Goal: Information Seeking & Learning: Learn about a topic

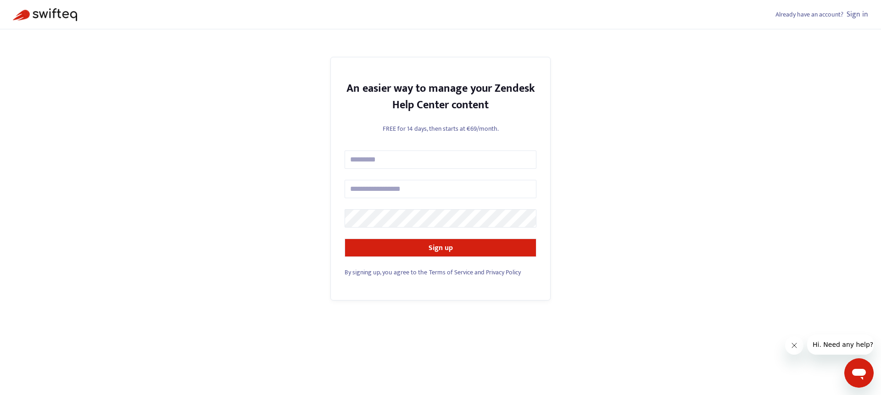
click at [618, 183] on div "Already have an account? Sign in An easier way to manage your Zendesk Help Cent…" at bounding box center [440, 197] width 881 height 395
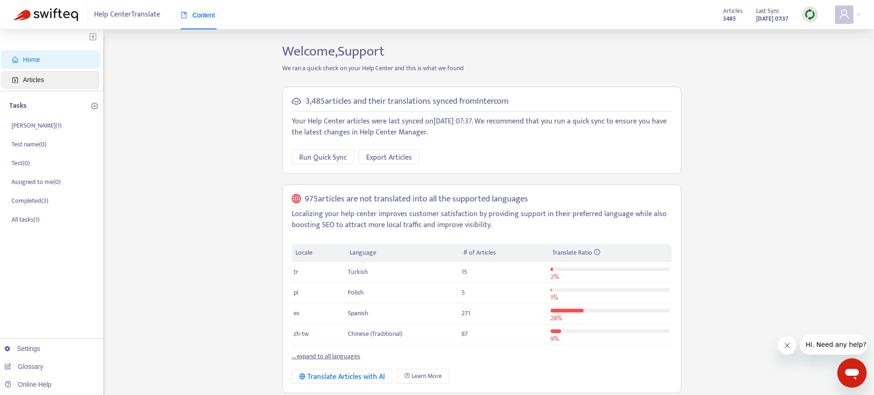
click at [43, 84] on span "Articles" at bounding box center [52, 80] width 81 height 18
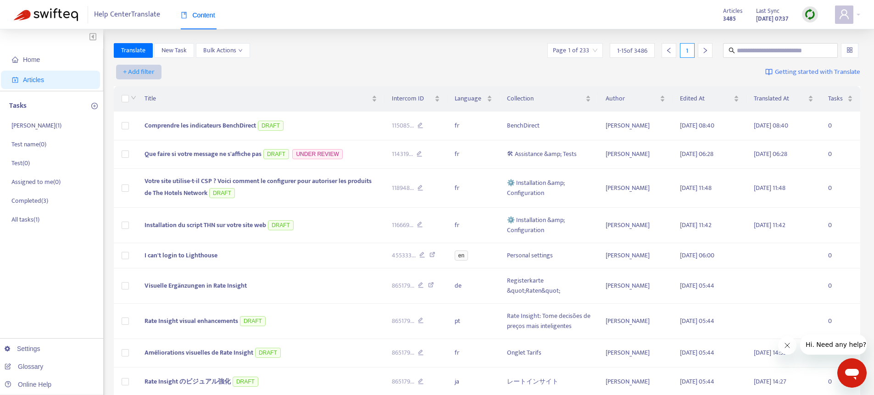
click at [149, 72] on span "+ Add filter" at bounding box center [139, 72] width 32 height 11
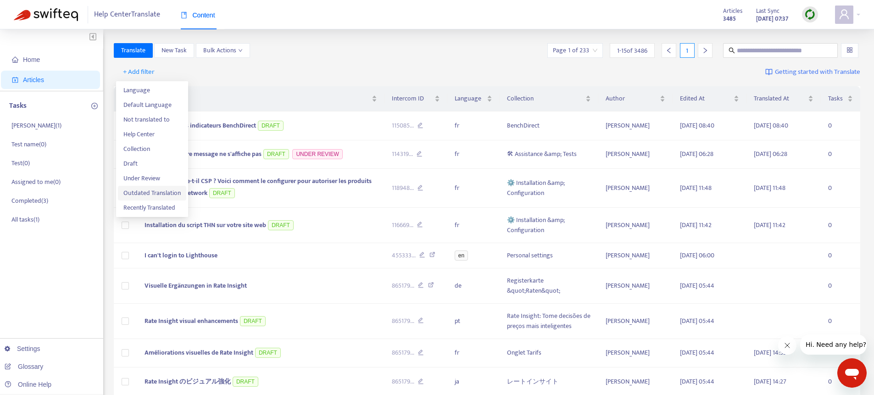
click at [144, 199] on li "Outdated Translation" at bounding box center [152, 193] width 68 height 15
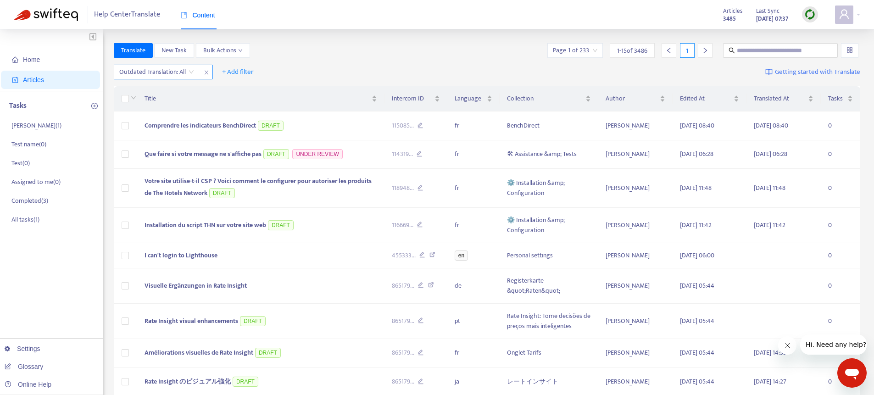
click at [161, 68] on input "search" at bounding box center [156, 72] width 75 height 14
click at [149, 94] on div "Yes" at bounding box center [202, 90] width 160 height 10
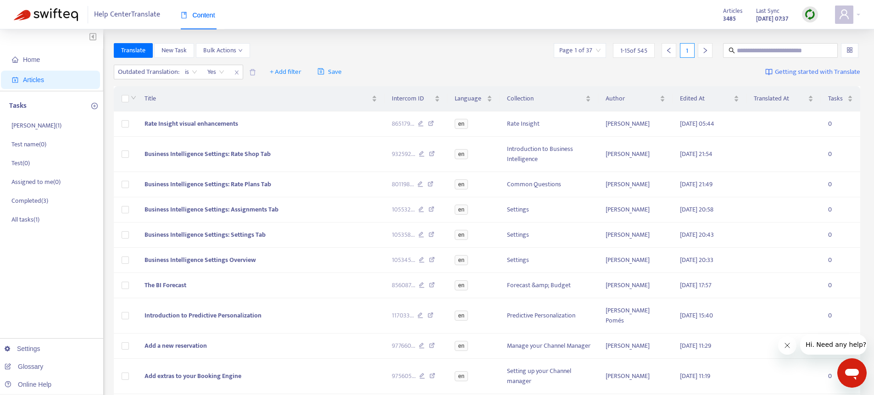
click at [706, 53] on icon "right" at bounding box center [705, 50] width 6 height 6
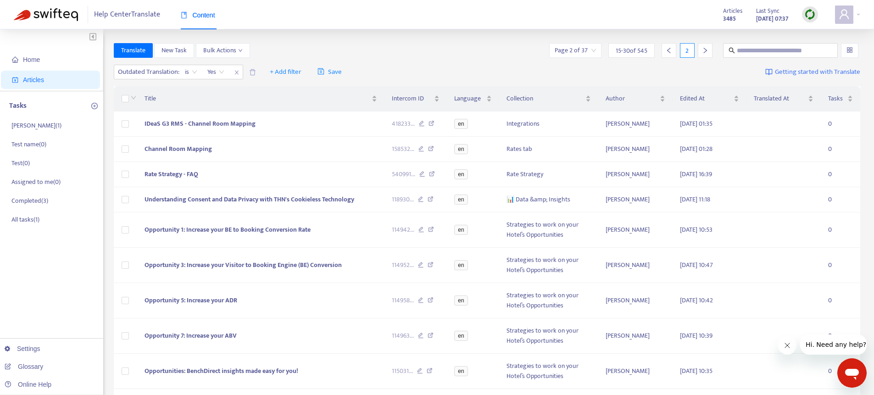
click at [666, 55] on div at bounding box center [668, 50] width 15 height 15
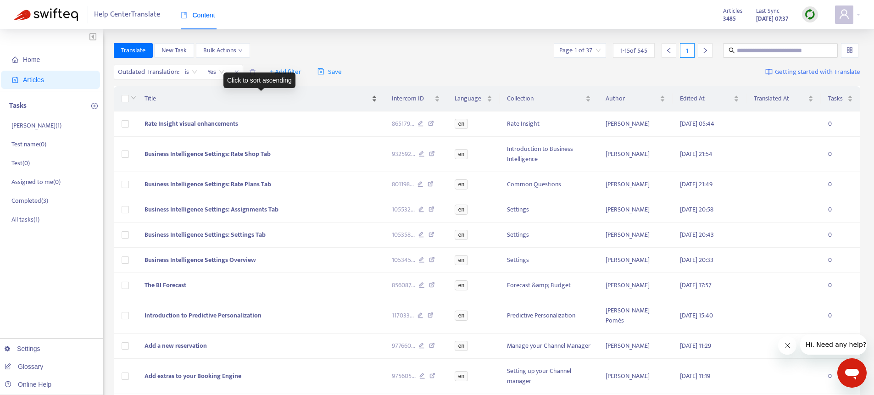
click at [197, 94] on div "Title" at bounding box center [260, 99] width 232 height 10
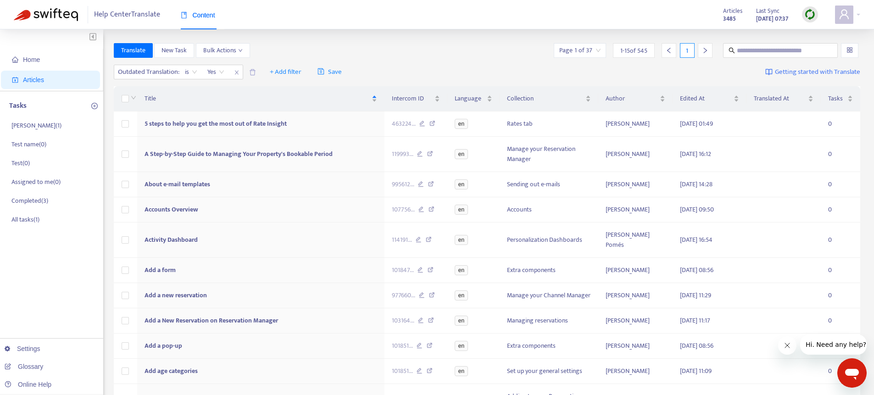
click at [709, 49] on div at bounding box center [705, 50] width 15 height 15
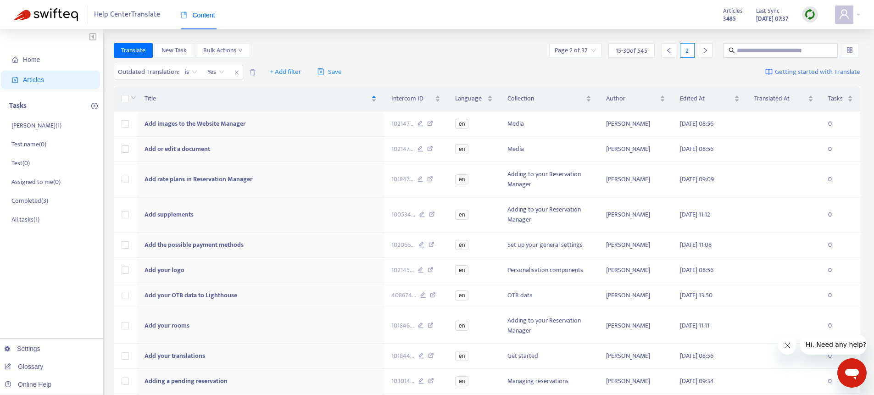
click at [709, 49] on div at bounding box center [705, 50] width 15 height 15
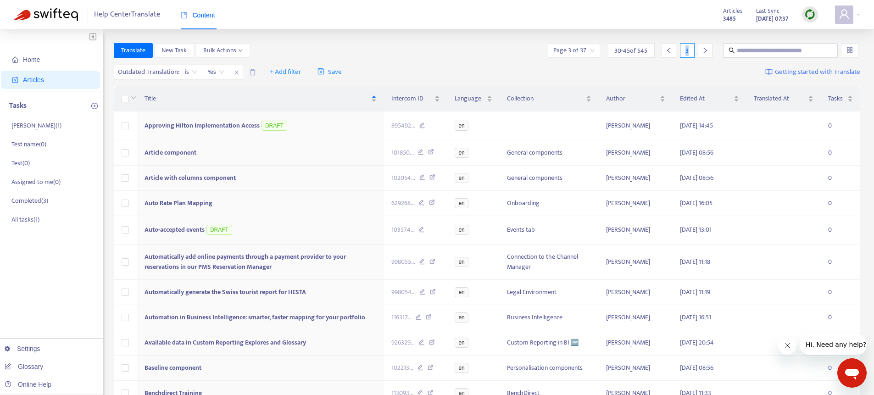
click at [709, 49] on div at bounding box center [705, 50] width 15 height 15
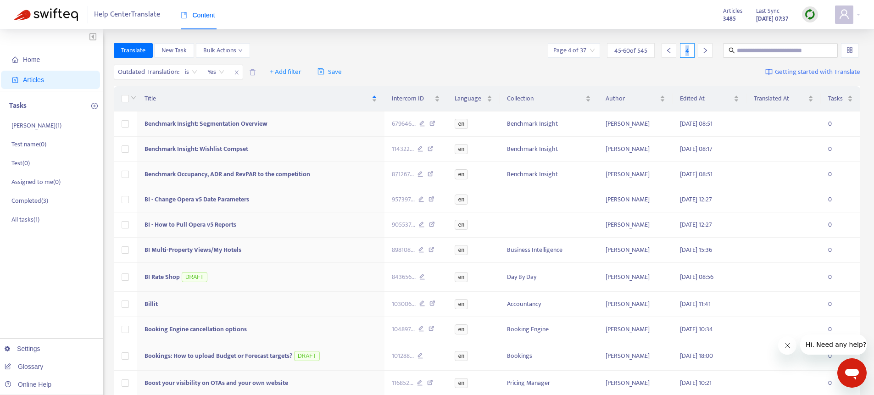
click at [709, 49] on div at bounding box center [705, 50] width 15 height 15
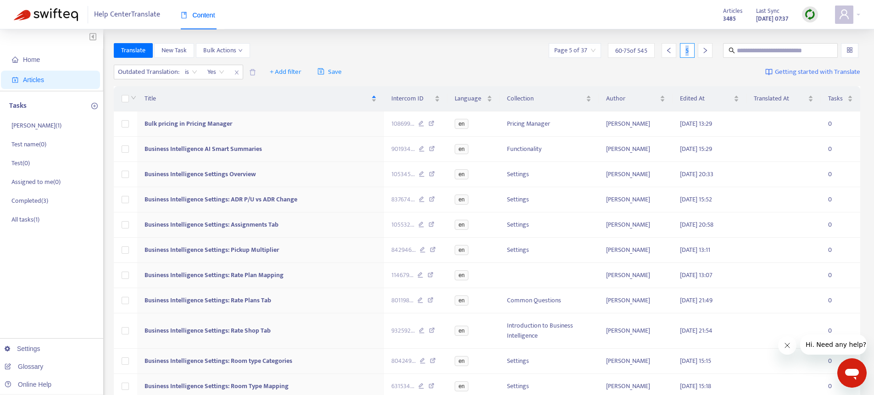
click at [709, 49] on div at bounding box center [705, 50] width 15 height 15
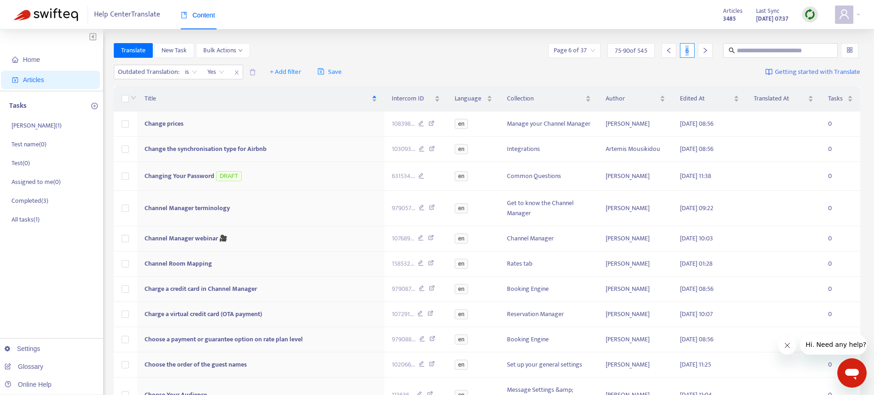
click at [709, 49] on div at bounding box center [705, 50] width 15 height 15
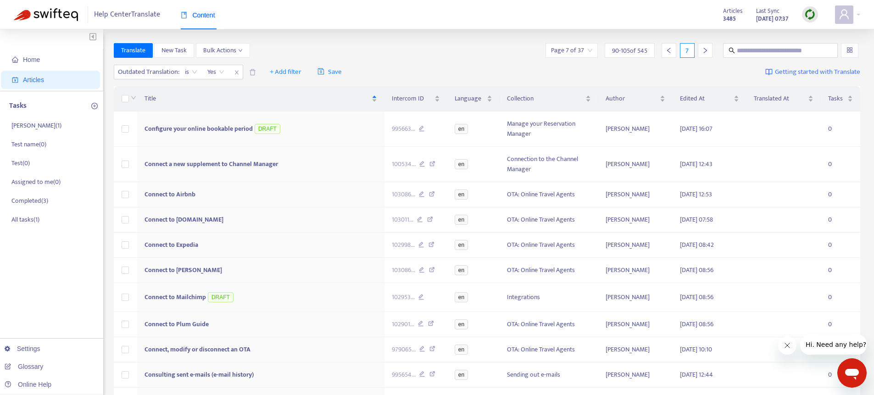
click at [669, 51] on icon "left" at bounding box center [669, 50] width 6 height 6
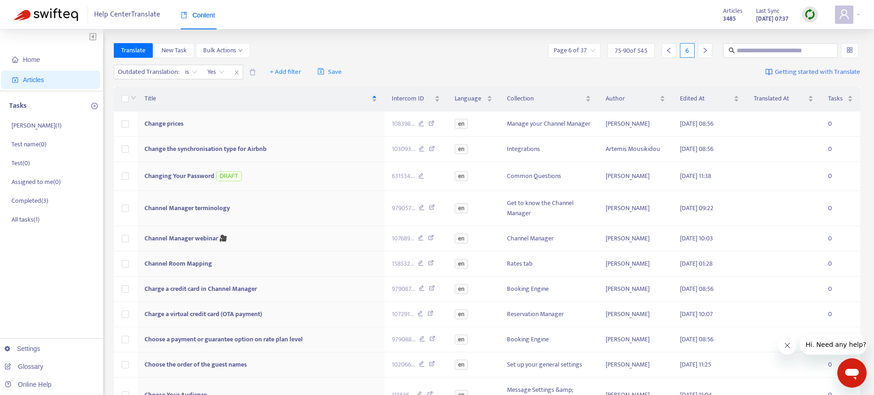
click at [706, 51] on icon "right" at bounding box center [705, 50] width 6 height 6
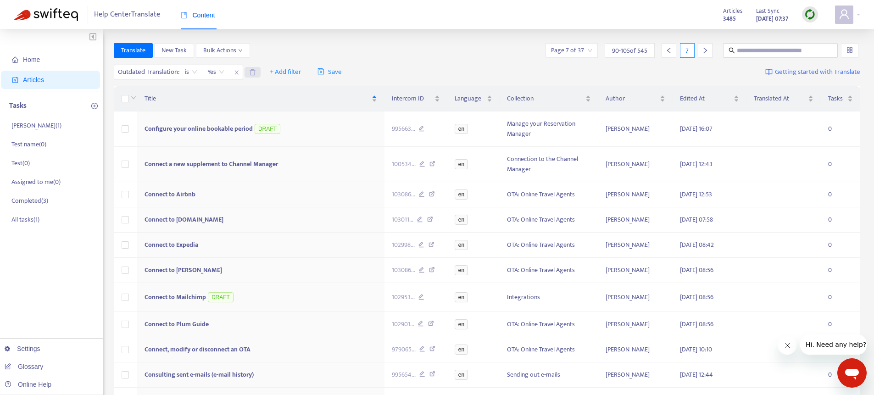
click at [255, 72] on icon "delete" at bounding box center [252, 72] width 7 height 7
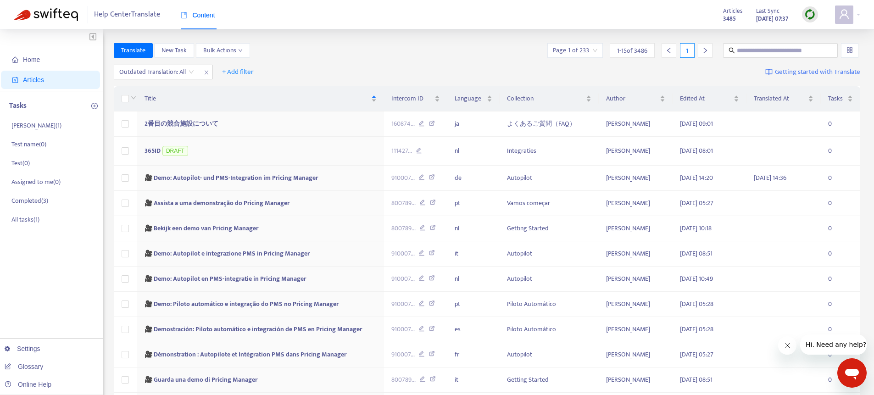
click at [706, 53] on icon "right" at bounding box center [705, 50] width 6 height 6
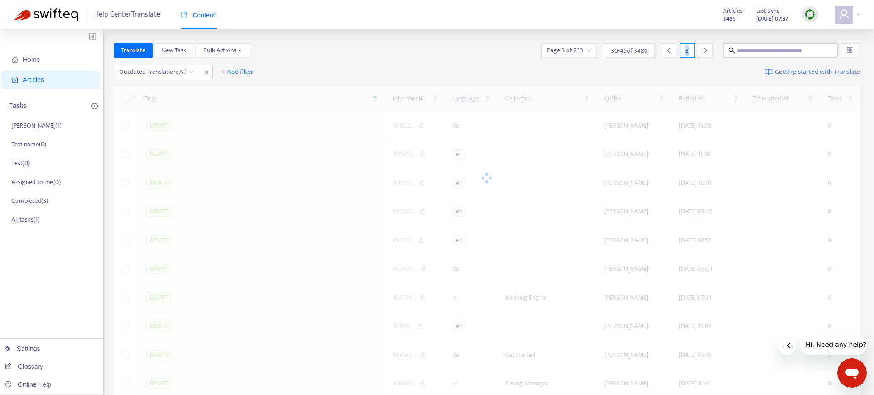
click at [706, 53] on icon "right" at bounding box center [705, 50] width 6 height 6
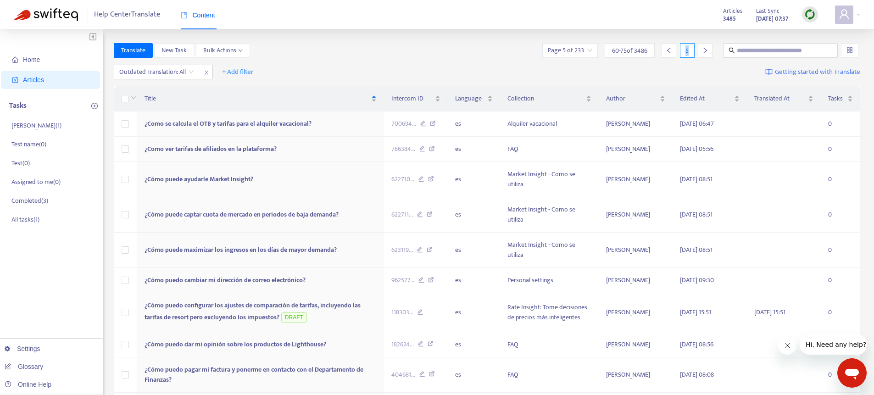
click at [706, 53] on icon "right" at bounding box center [705, 50] width 6 height 6
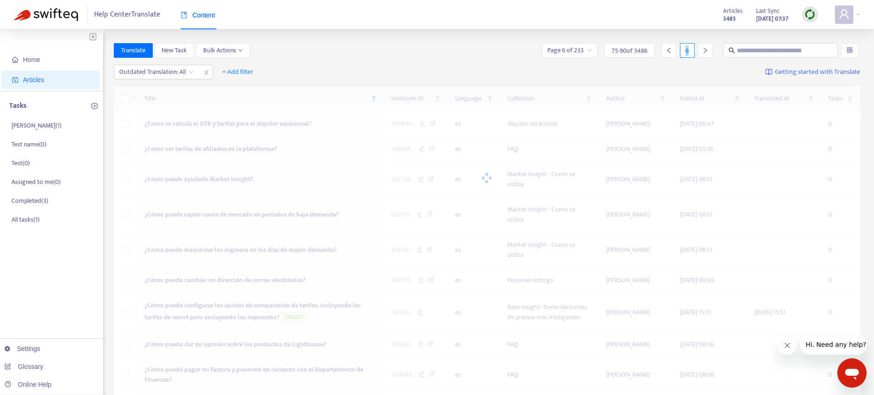
click at [706, 53] on icon "right" at bounding box center [705, 50] width 6 height 6
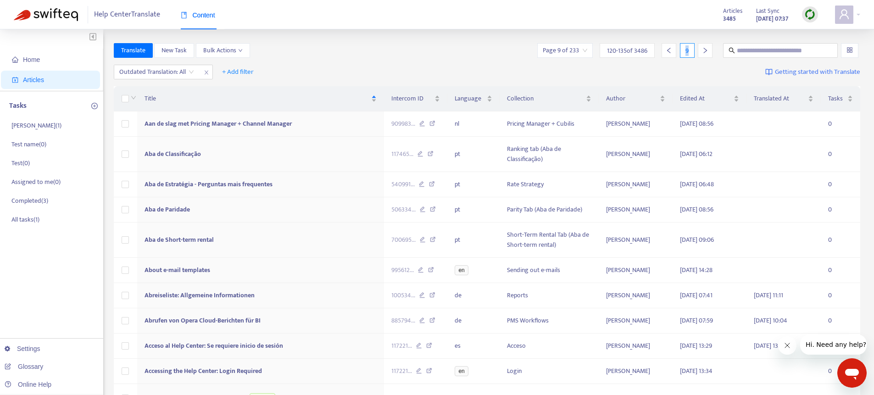
click at [706, 53] on icon "right" at bounding box center [705, 50] width 6 height 6
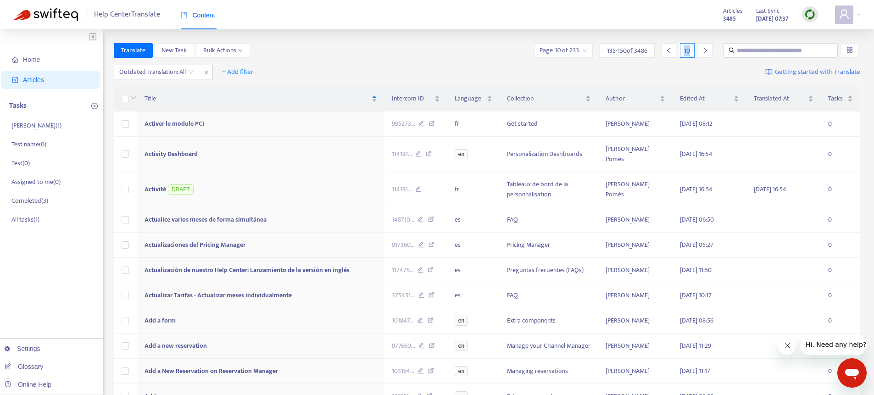
click at [704, 53] on icon "right" at bounding box center [705, 50] width 6 height 6
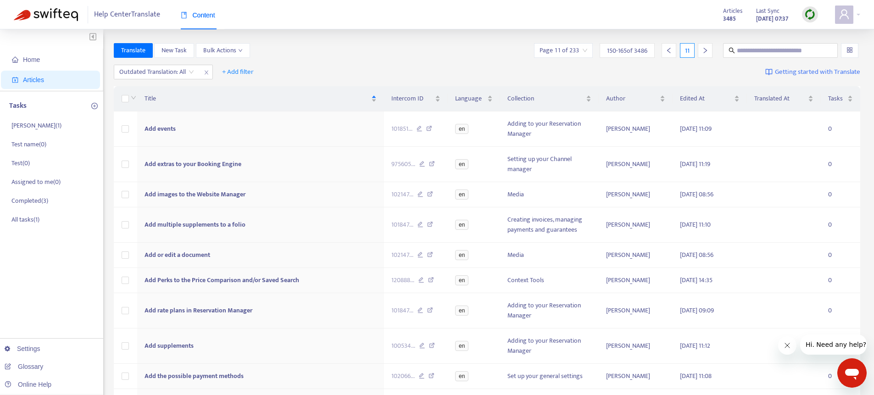
click at [703, 53] on icon "right" at bounding box center [705, 50] width 6 height 6
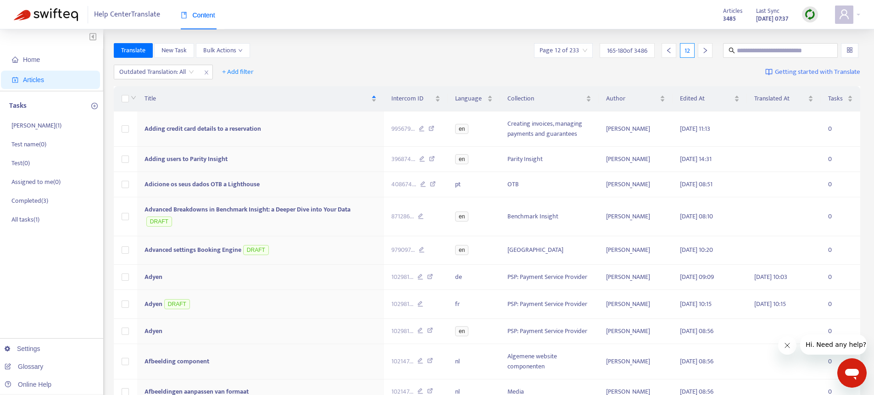
click at [703, 53] on icon "right" at bounding box center [705, 50] width 6 height 6
click at [702, 53] on icon "right" at bounding box center [705, 50] width 6 height 6
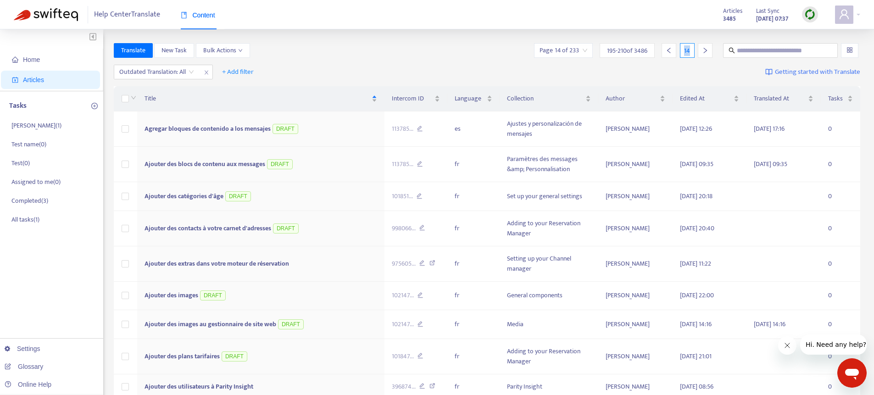
click at [701, 53] on div at bounding box center [705, 50] width 15 height 15
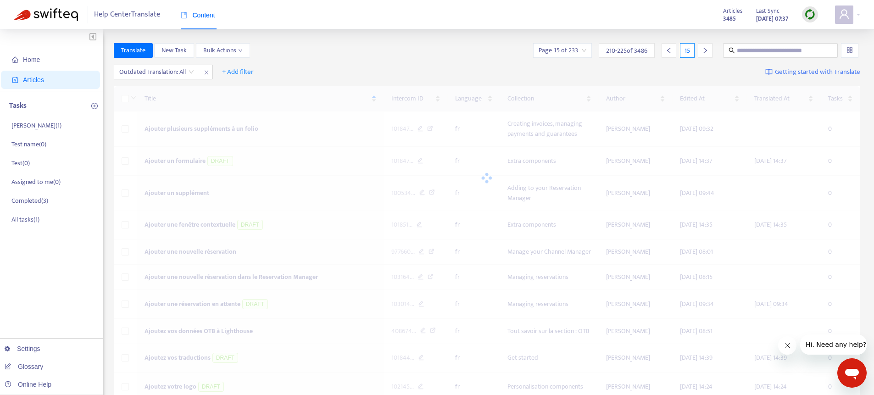
click at [701, 53] on div at bounding box center [705, 50] width 15 height 15
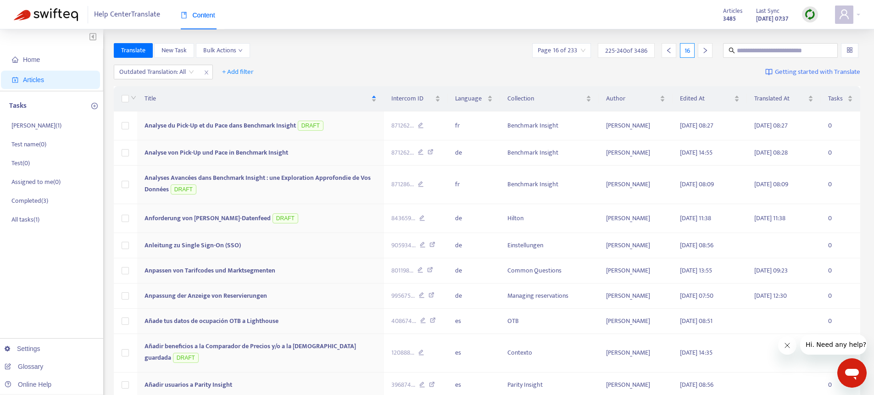
click at [699, 52] on div at bounding box center [705, 50] width 15 height 15
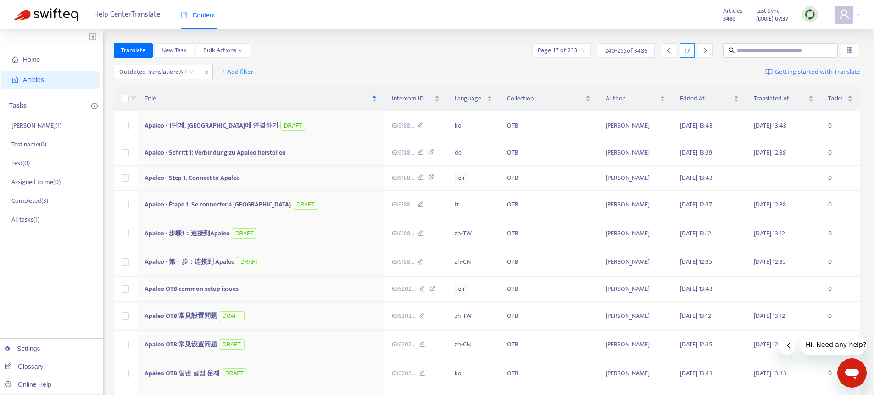
click at [699, 52] on div at bounding box center [705, 50] width 15 height 15
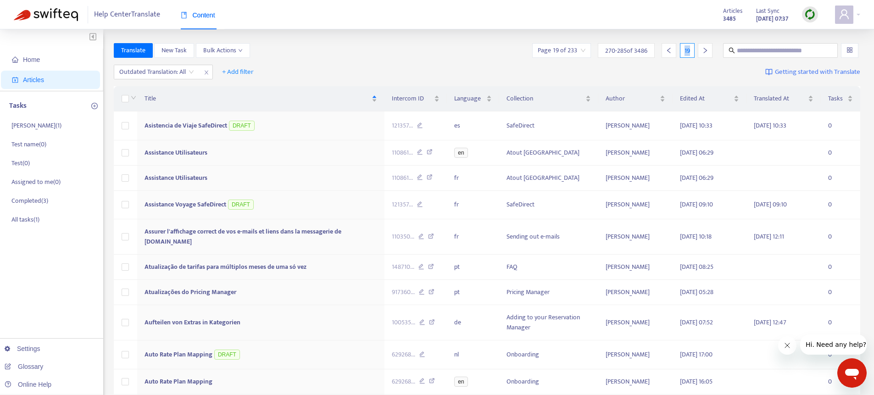
click at [699, 52] on div at bounding box center [705, 50] width 15 height 15
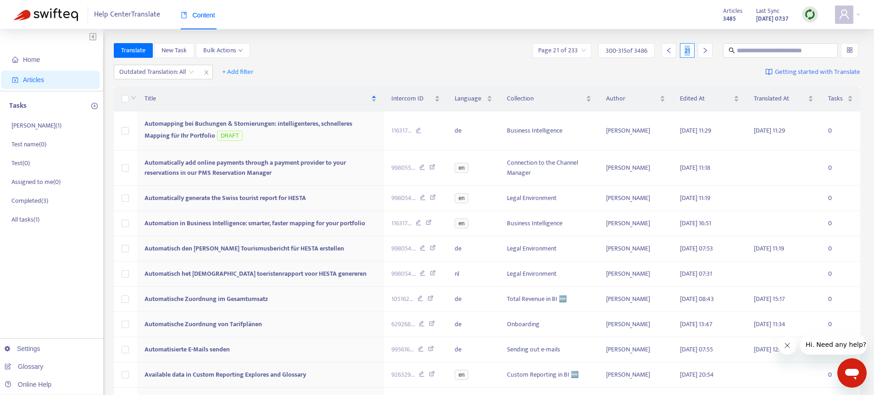
click at [699, 52] on div at bounding box center [705, 50] width 15 height 15
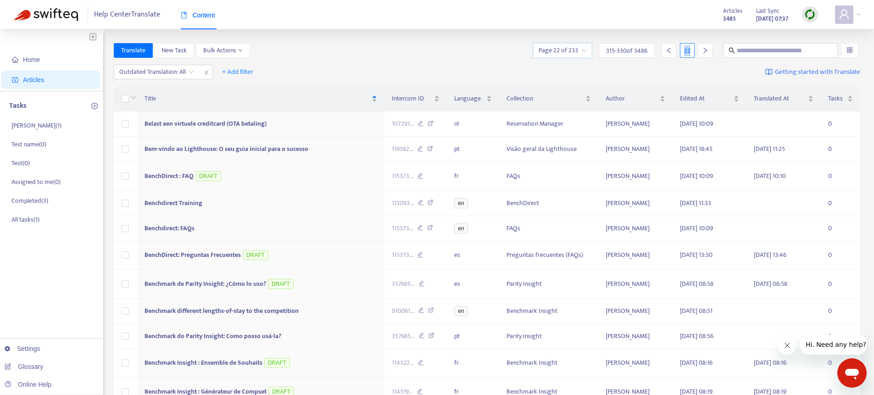
click at [575, 52] on input "search" at bounding box center [562, 51] width 48 height 14
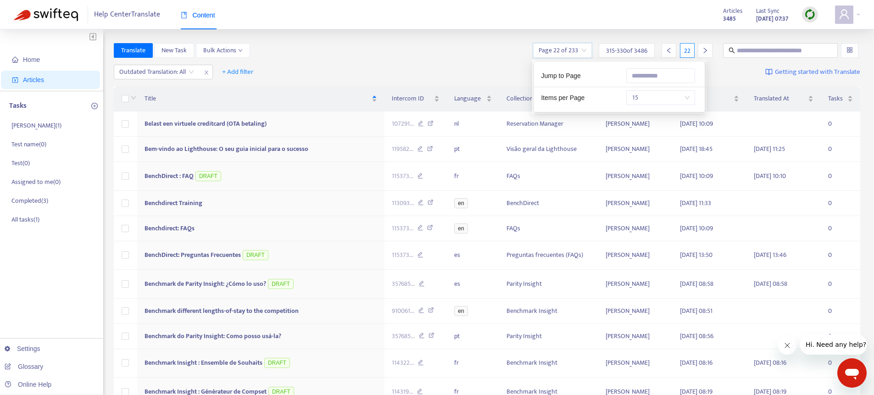
click at [667, 96] on span "15" at bounding box center [661, 98] width 58 height 14
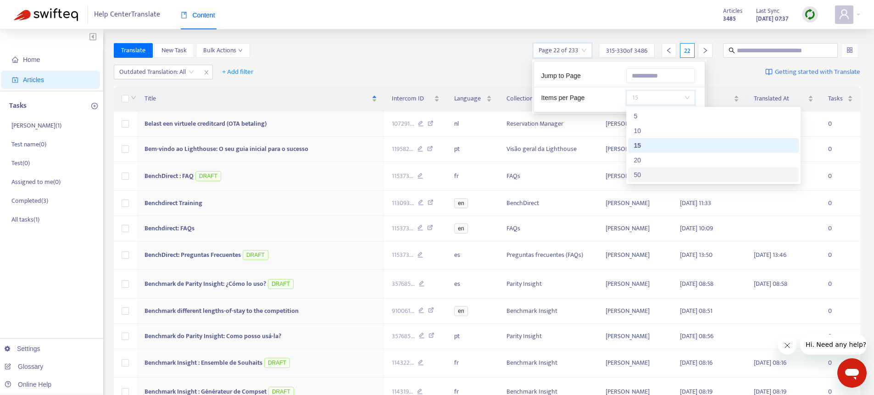
click at [646, 177] on div "50" at bounding box center [713, 175] width 160 height 10
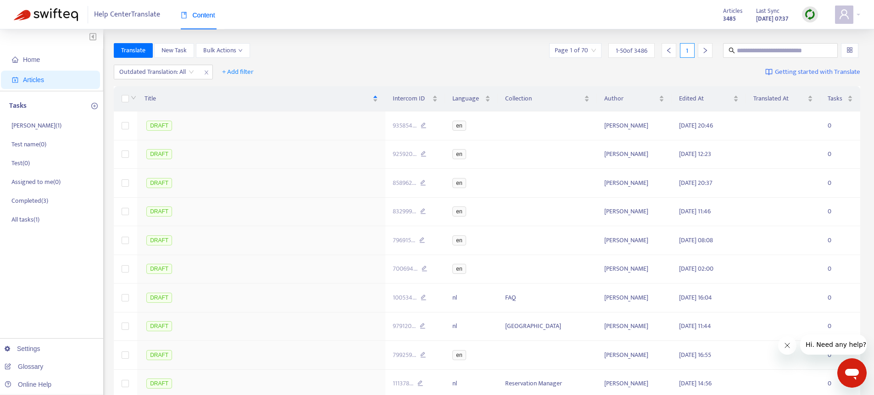
click at [708, 53] on icon "right" at bounding box center [705, 50] width 6 height 6
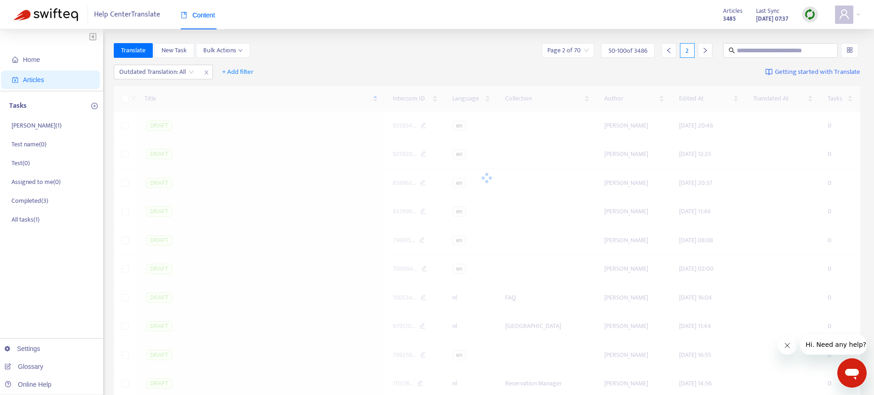
click at [708, 53] on icon "right" at bounding box center [705, 50] width 6 height 6
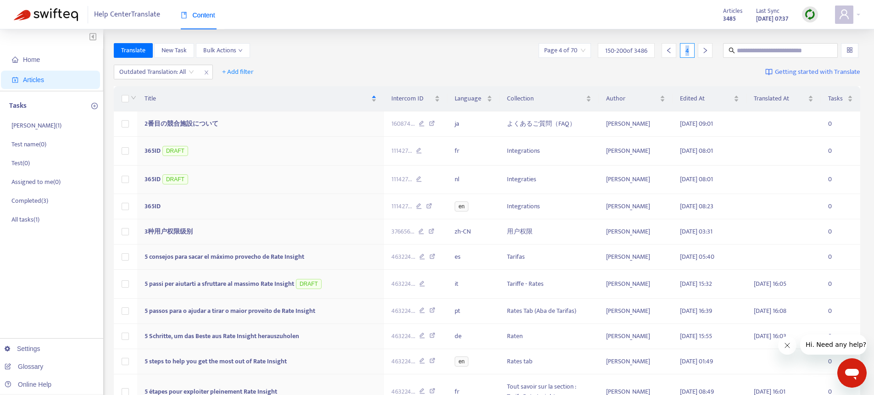
click at [708, 53] on icon "right" at bounding box center [705, 50] width 6 height 6
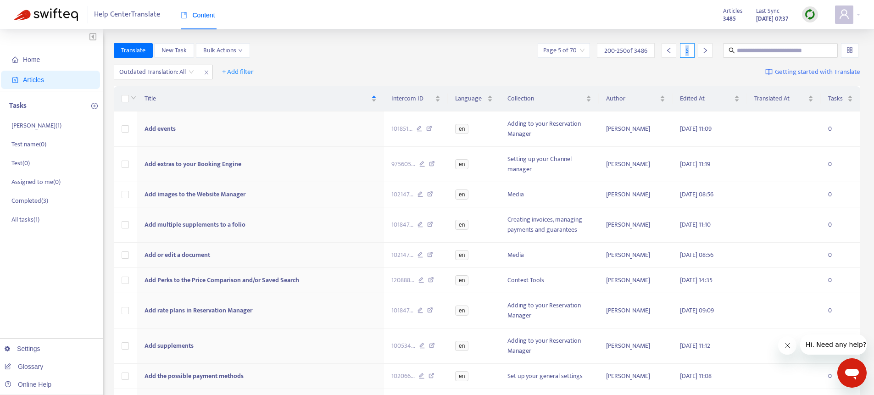
click at [708, 53] on icon "right" at bounding box center [705, 50] width 6 height 6
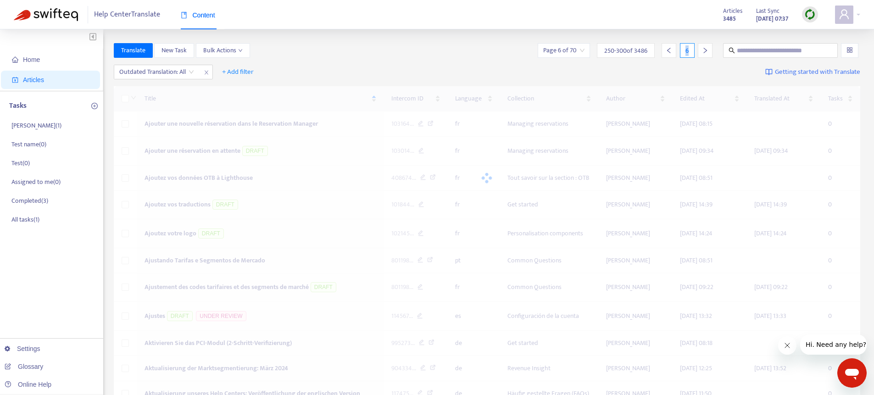
click at [708, 53] on icon "right" at bounding box center [705, 50] width 6 height 6
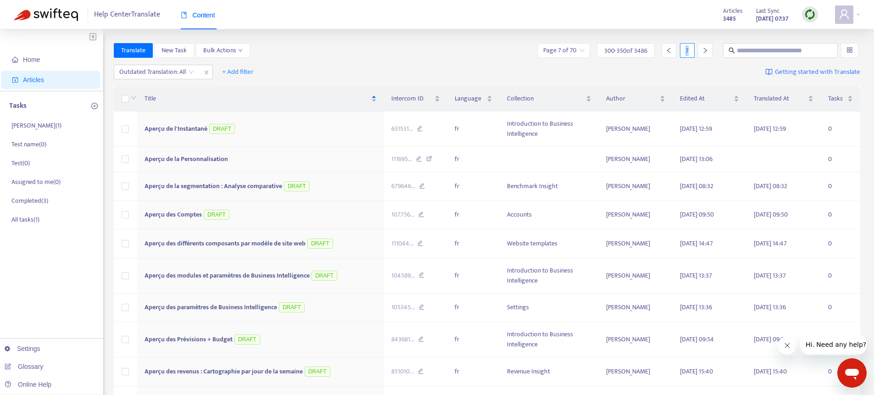
click at [708, 53] on icon "right" at bounding box center [705, 50] width 6 height 6
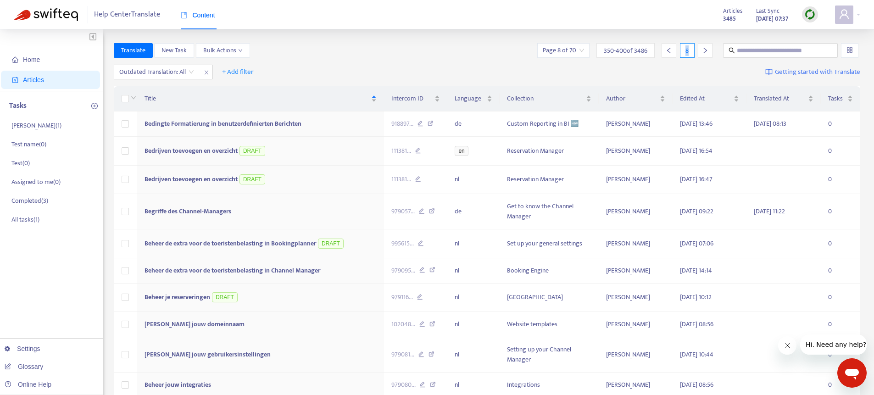
click at [708, 53] on icon "right" at bounding box center [705, 50] width 6 height 6
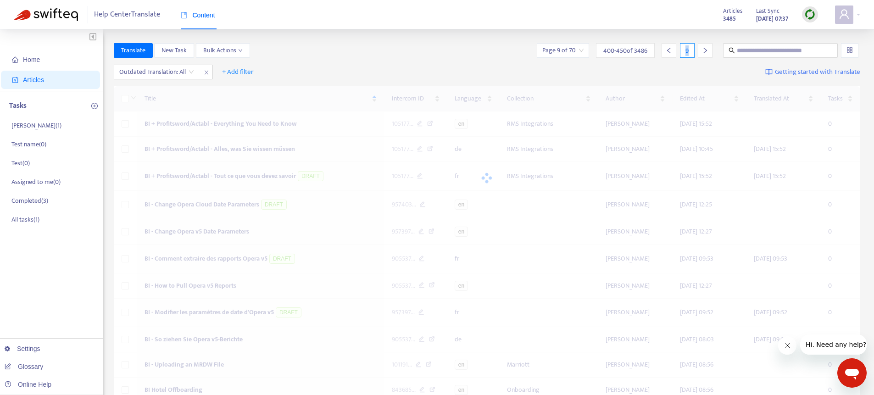
click at [706, 53] on icon "right" at bounding box center [705, 50] width 6 height 6
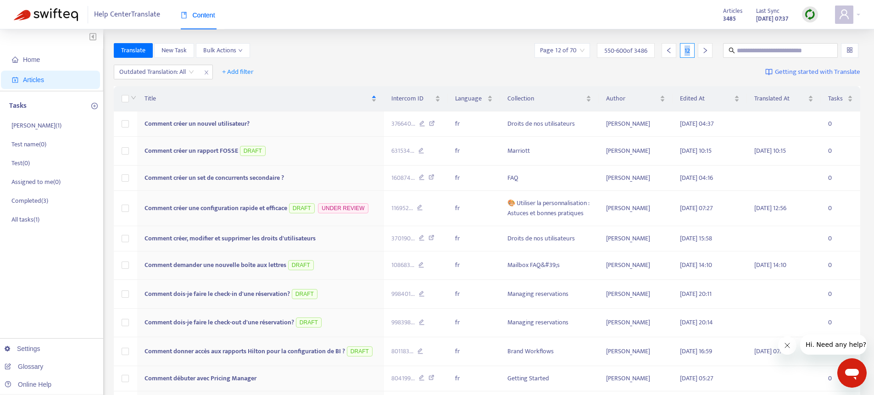
click at [706, 53] on icon "right" at bounding box center [705, 50] width 6 height 6
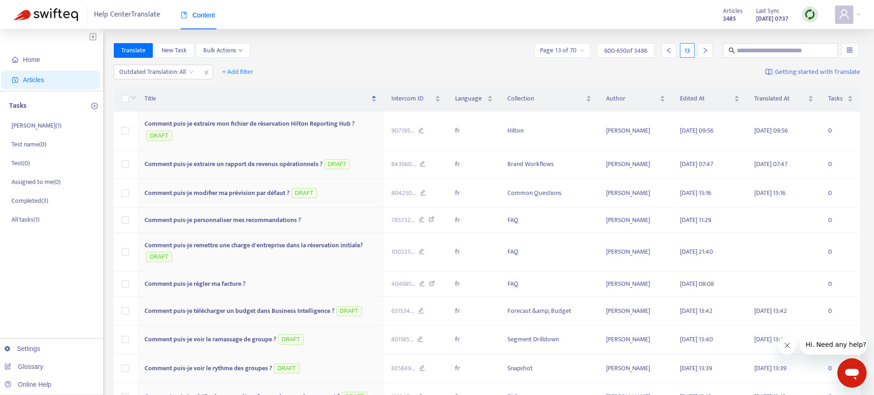
click at [706, 53] on icon "right" at bounding box center [705, 50] width 6 height 6
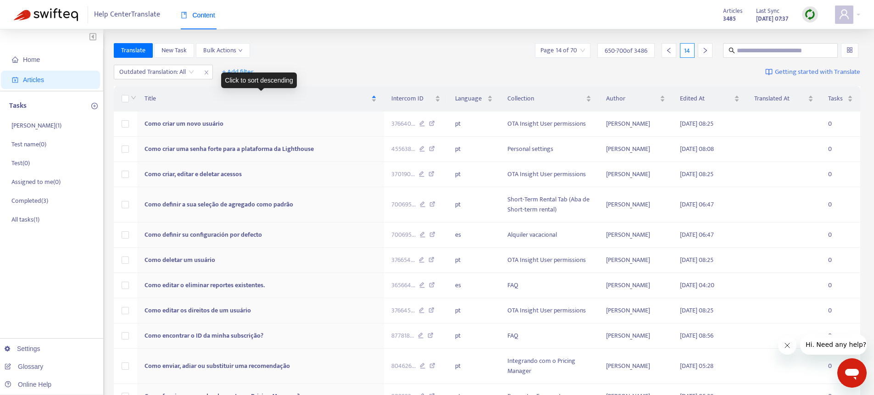
click at [253, 77] on div "Click to sort descending" at bounding box center [259, 80] width 76 height 16
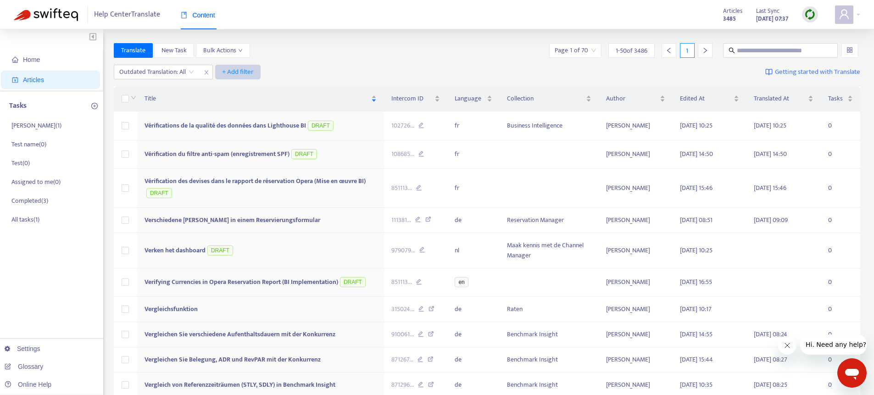
click at [232, 69] on span "+ Add filter" at bounding box center [238, 72] width 32 height 11
click at [248, 89] on span "Language" at bounding box center [248, 90] width 52 height 10
click at [240, 71] on div at bounding box center [245, 72] width 56 height 11
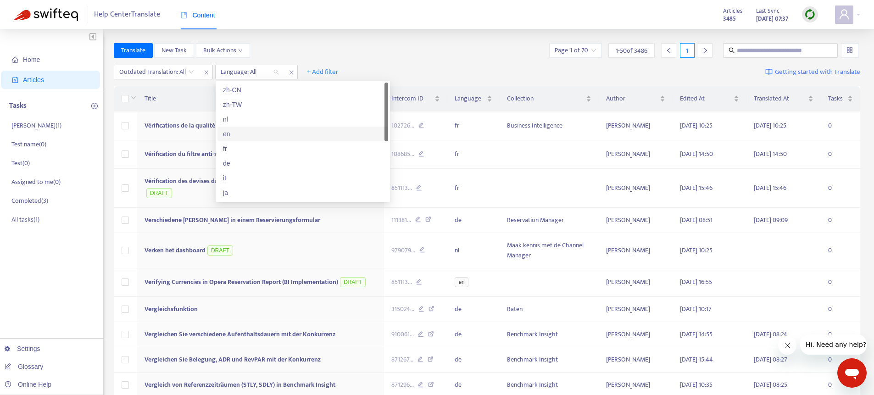
click at [233, 134] on div "en" at bounding box center [303, 134] width 160 height 10
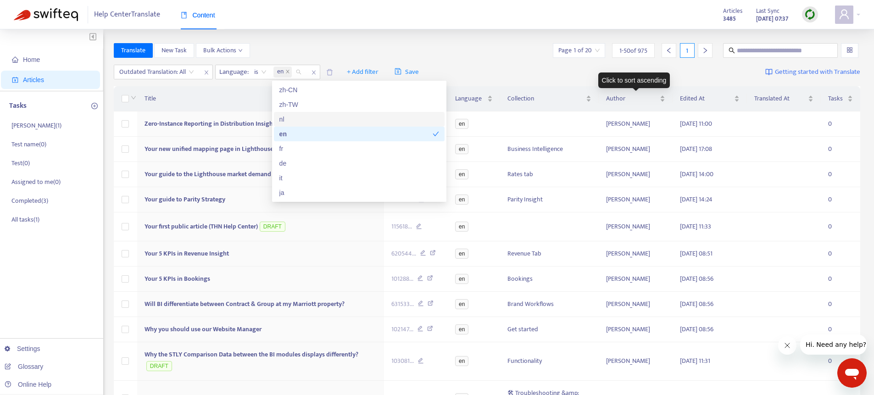
click at [543, 63] on div "Outdated Translation: All Language : is en + Add filter Save Getting started wi…" at bounding box center [487, 72] width 747 height 22
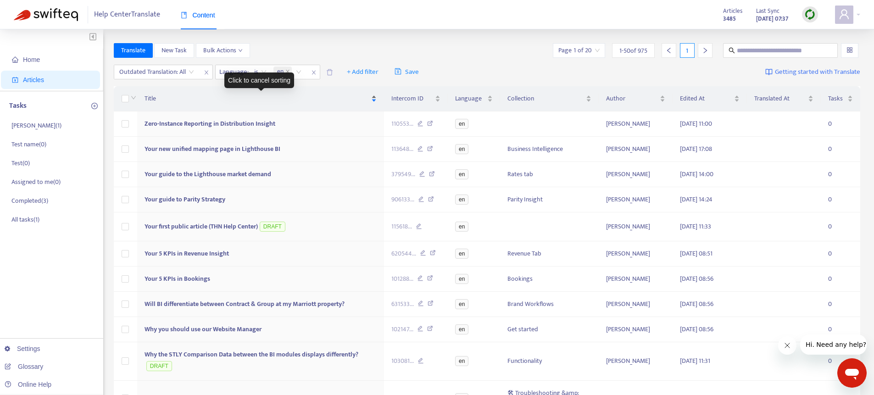
click at [241, 104] on div "Title" at bounding box center [260, 99] width 232 height 10
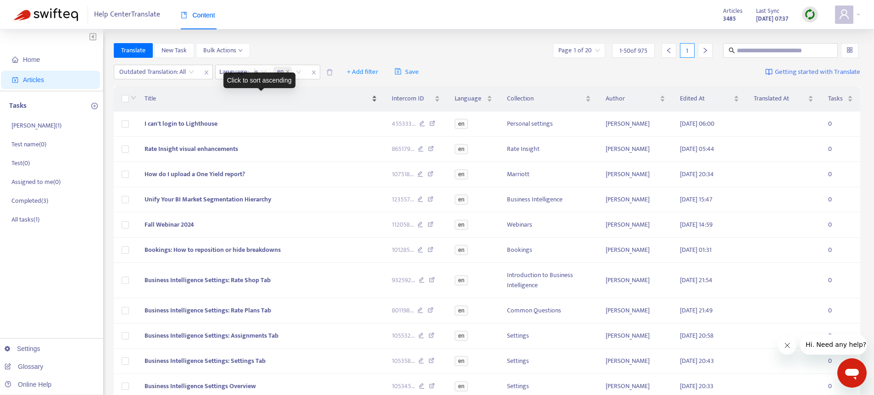
click at [309, 102] on span "Title" at bounding box center [256, 99] width 225 height 10
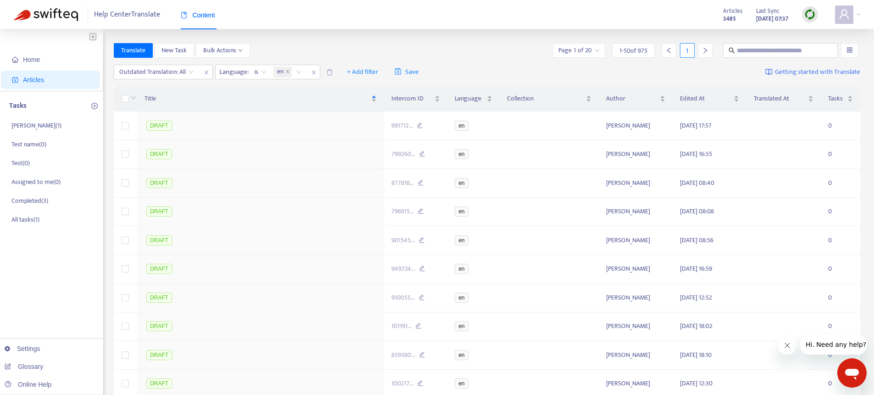
click at [710, 51] on div at bounding box center [705, 50] width 15 height 15
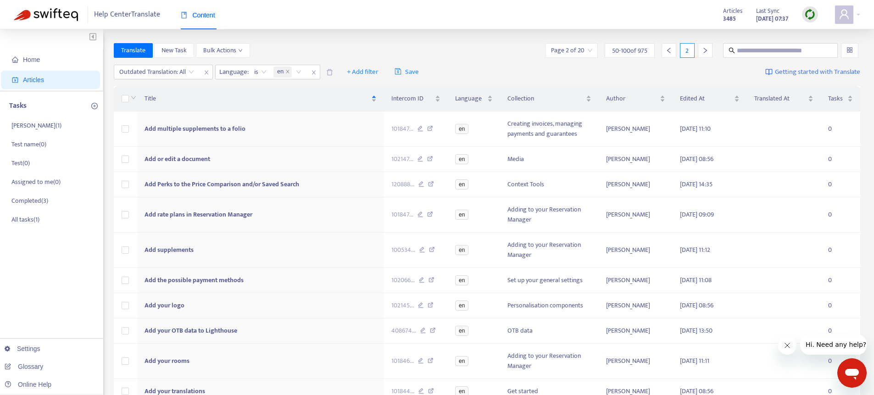
click at [710, 51] on div at bounding box center [705, 50] width 15 height 15
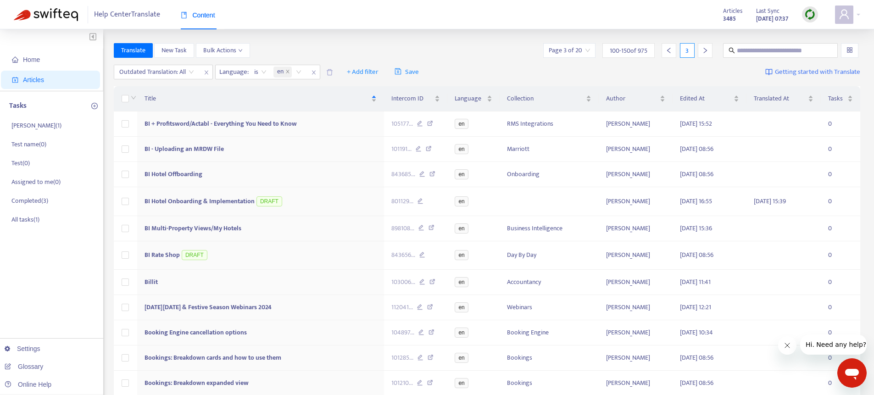
click at [710, 51] on div at bounding box center [705, 50] width 15 height 15
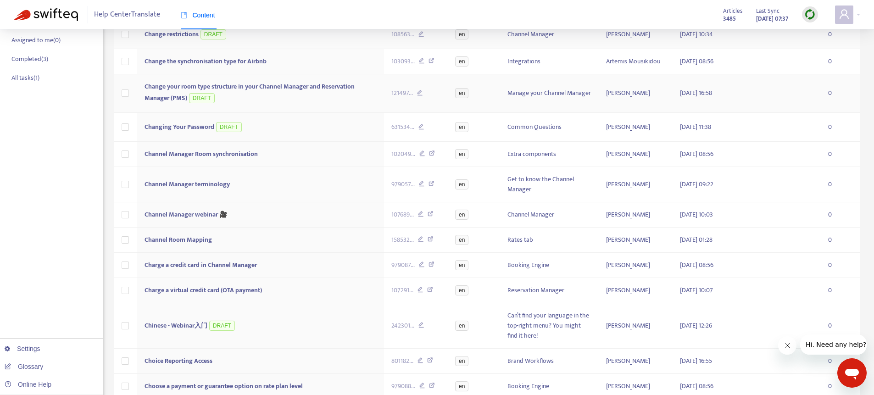
scroll to position [27, 0]
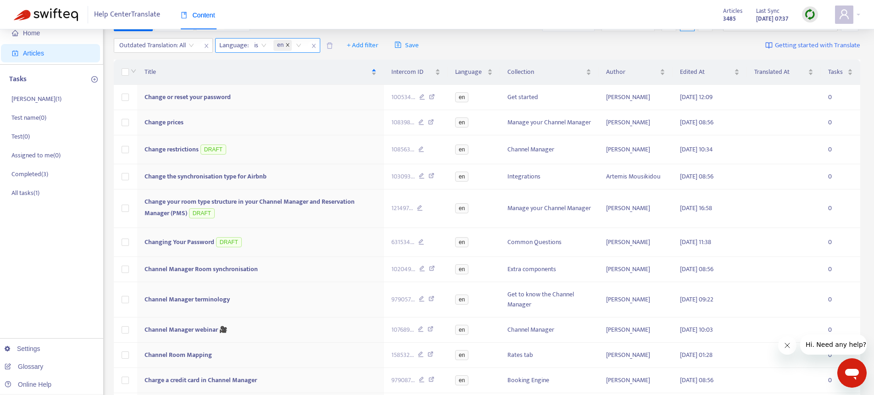
click at [289, 46] on icon "close" at bounding box center [287, 44] width 3 height 3
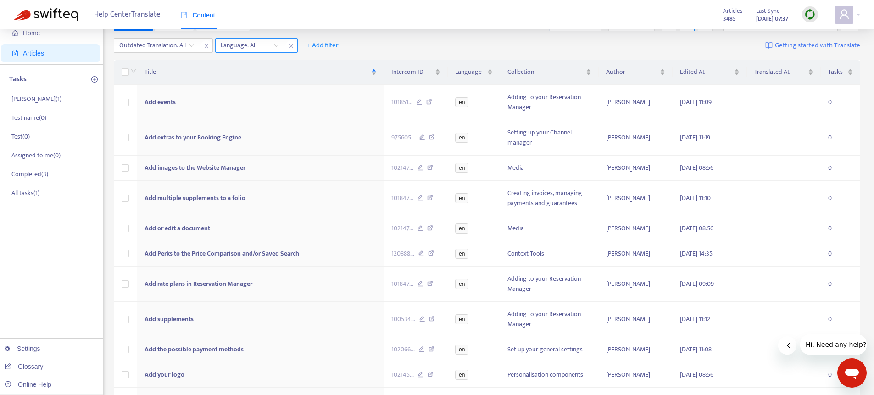
click at [259, 44] on div at bounding box center [245, 45] width 56 height 11
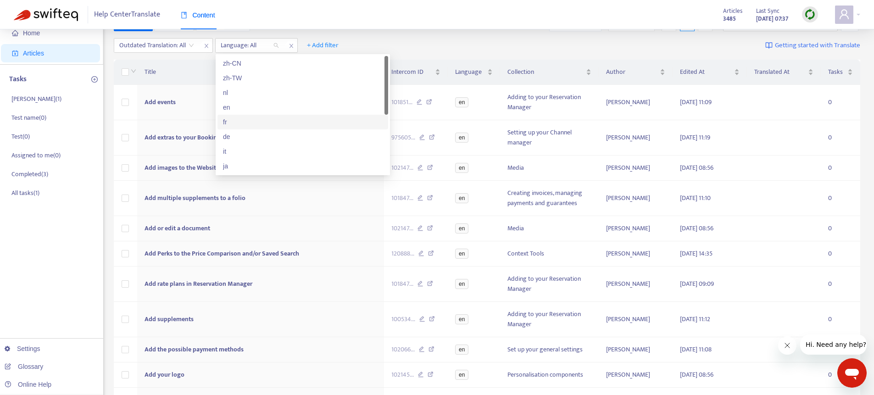
click at [245, 122] on div "fr" at bounding box center [303, 122] width 160 height 10
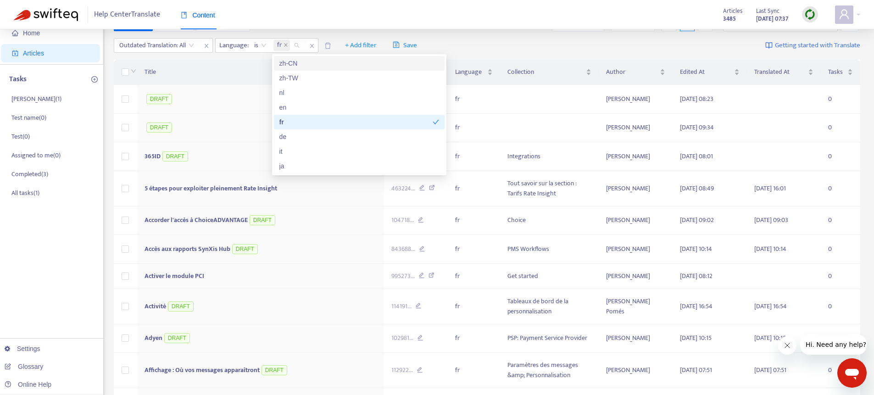
click at [451, 23] on div "Help Center Translate Content Articles 3485 Last Sync [DATE] 07:37" at bounding box center [437, 14] width 874 height 29
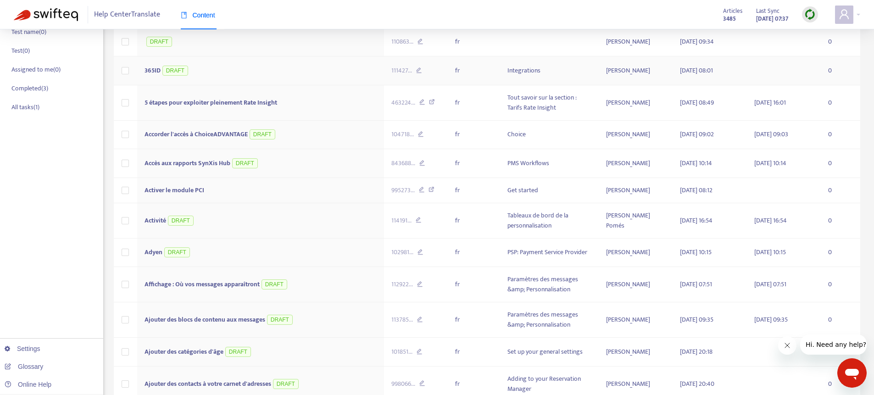
scroll to position [0, 0]
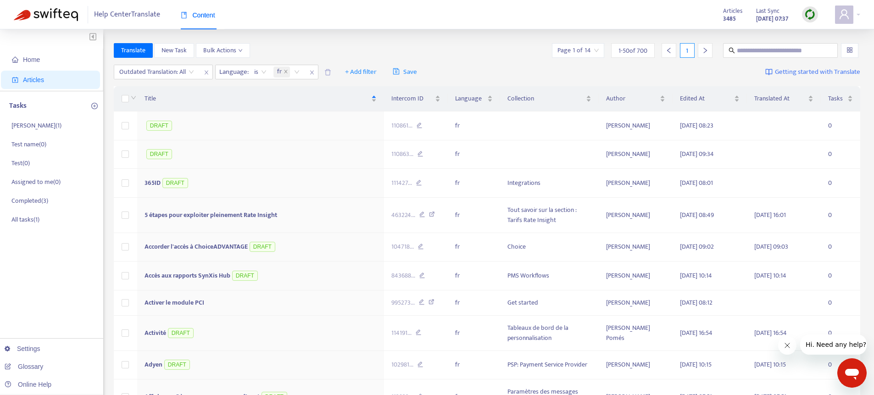
click at [705, 52] on icon "right" at bounding box center [705, 50] width 6 height 6
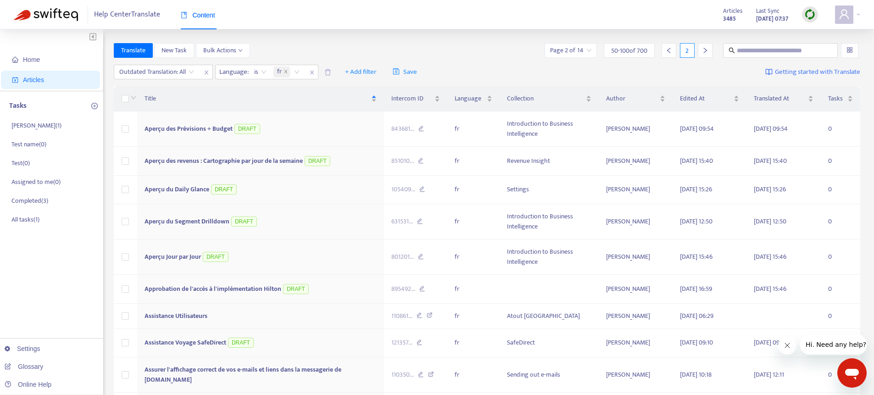
click at [707, 52] on icon "right" at bounding box center [705, 50] width 6 height 6
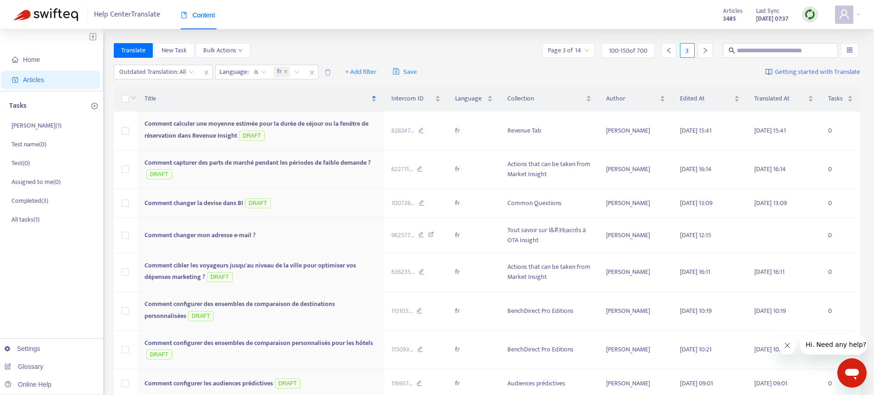
click at [705, 49] on icon "right" at bounding box center [705, 51] width 3 height 6
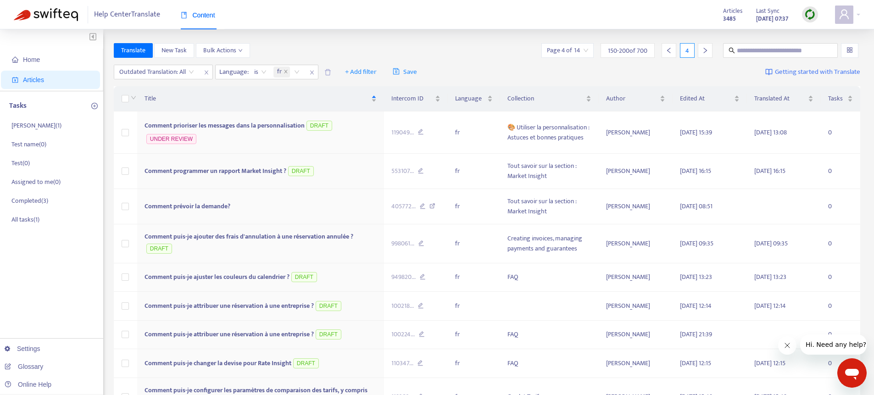
click at [704, 52] on icon "right" at bounding box center [705, 51] width 3 height 6
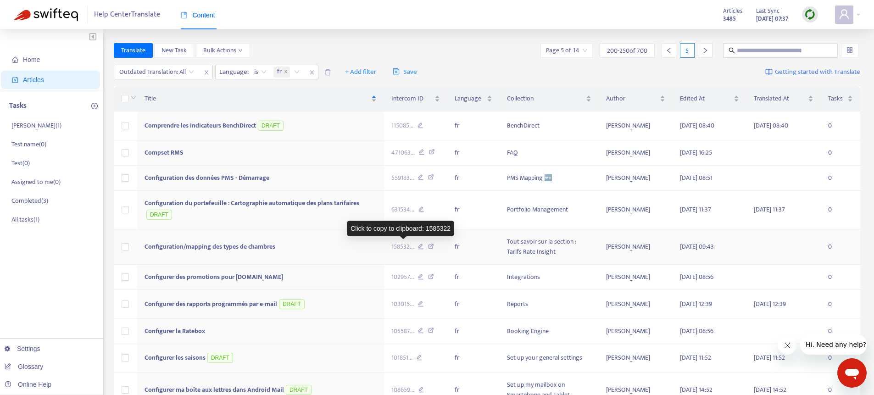
click at [401, 243] on span "158532 ..." at bounding box center [402, 247] width 22 height 10
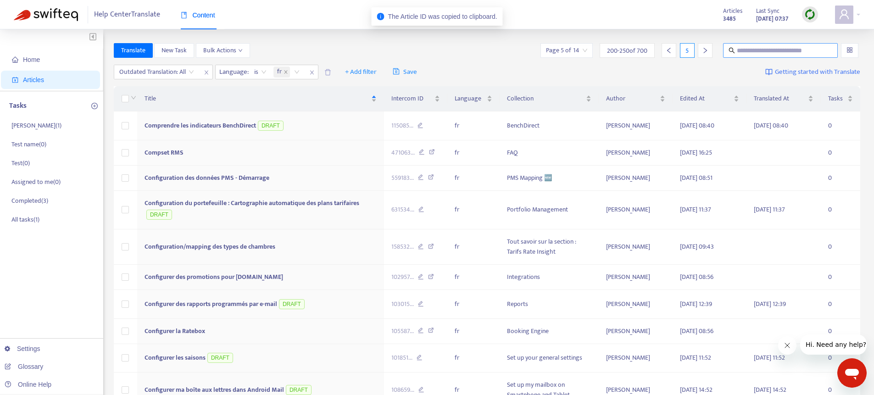
click at [753, 51] on input "text" at bounding box center [781, 50] width 88 height 10
paste input "*******"
type input "*******"
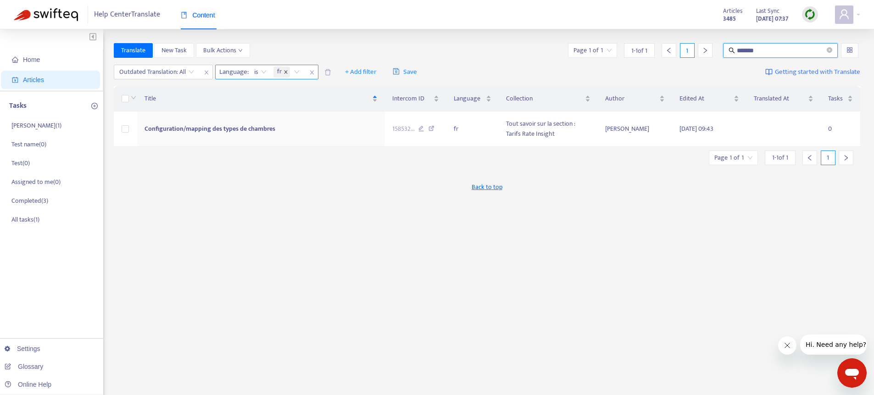
click at [287, 73] on icon "close" at bounding box center [285, 71] width 3 height 3
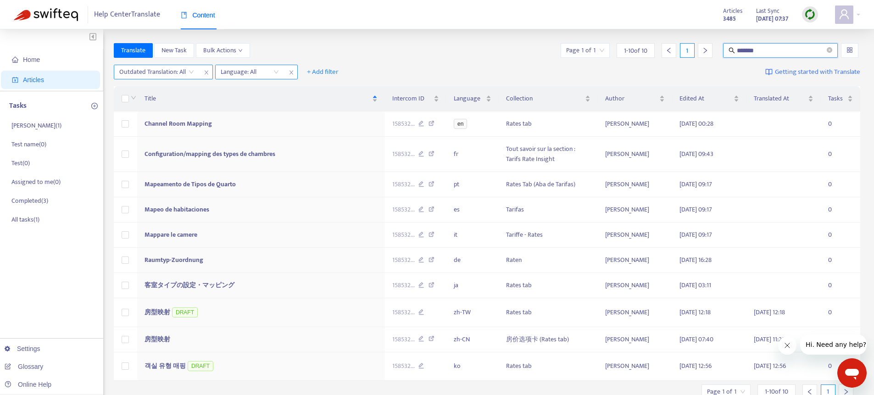
click at [164, 72] on input "search" at bounding box center [156, 72] width 75 height 14
click at [161, 87] on div "Yes" at bounding box center [202, 90] width 160 height 10
click at [829, 51] on icon "close-circle" at bounding box center [830, 50] width 6 height 6
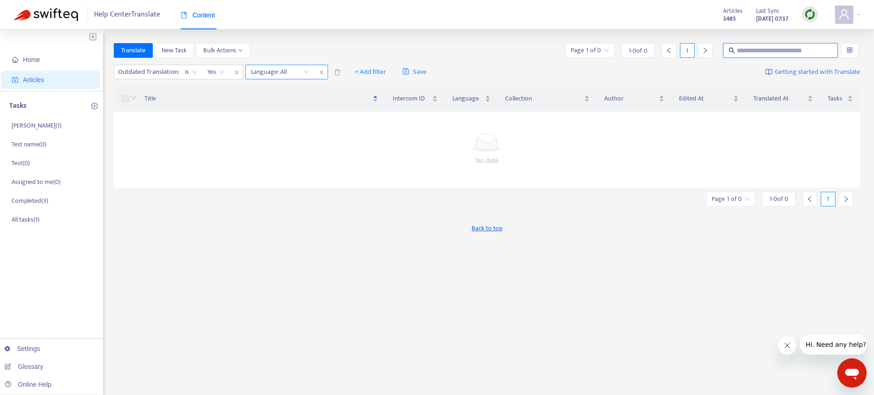
click at [766, 48] on input "text" at bounding box center [781, 50] width 88 height 10
type input "*******"
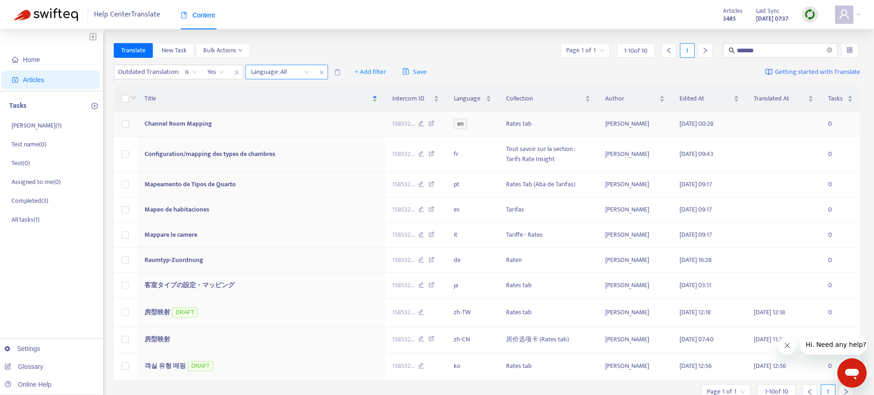
click at [217, 124] on td "Channel Room Mapping" at bounding box center [260, 123] width 247 height 25
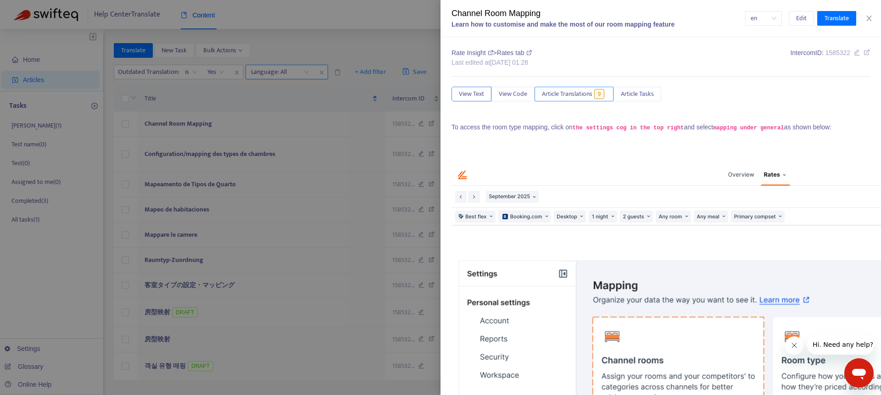
click at [585, 94] on span "Article Translations" at bounding box center [567, 94] width 50 height 10
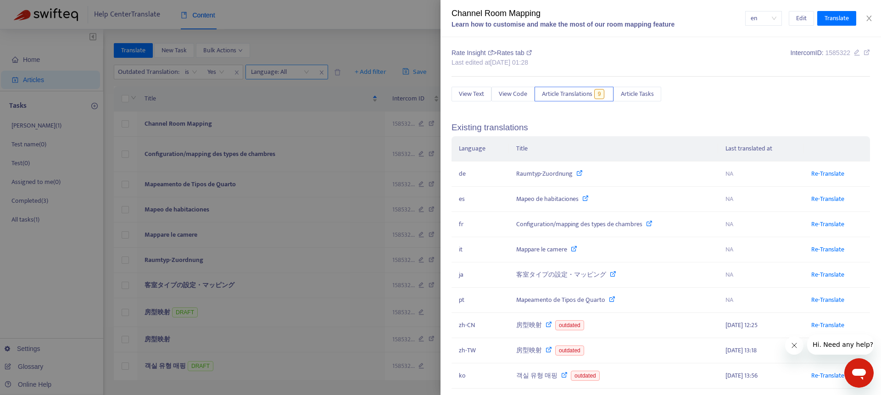
click at [343, 47] on div at bounding box center [440, 197] width 881 height 395
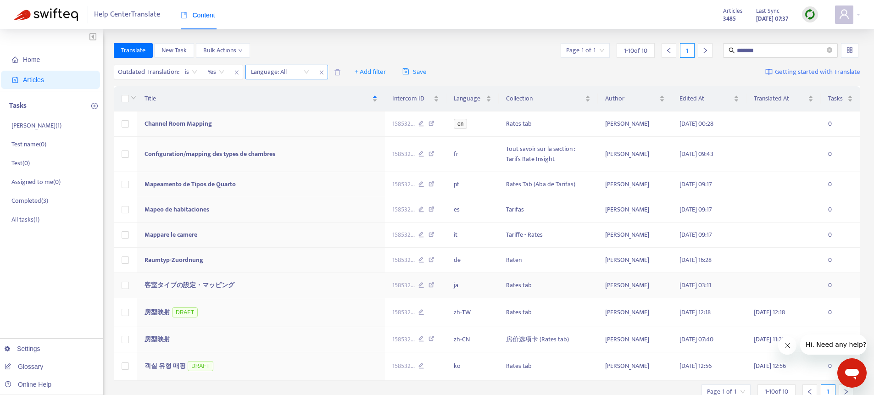
click at [258, 283] on td "客室タイプの設定・マッピング" at bounding box center [260, 285] width 247 height 25
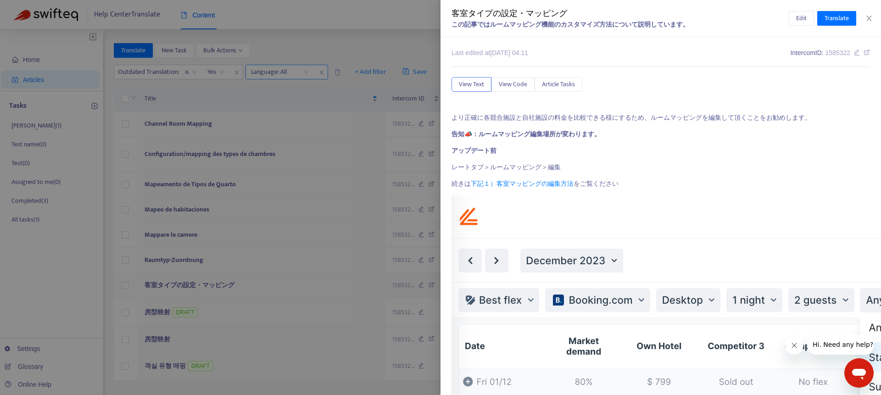
click at [258, 283] on div at bounding box center [440, 197] width 881 height 395
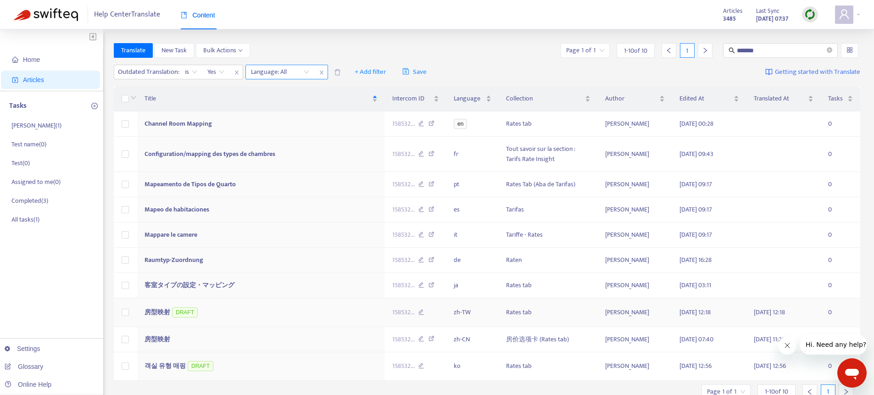
click at [237, 314] on td "房型映射 DRAFT" at bounding box center [260, 312] width 247 height 29
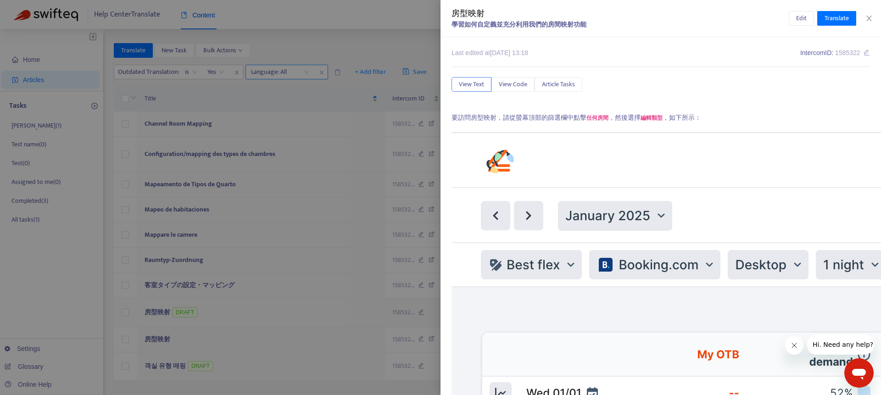
click at [237, 314] on div at bounding box center [440, 197] width 881 height 395
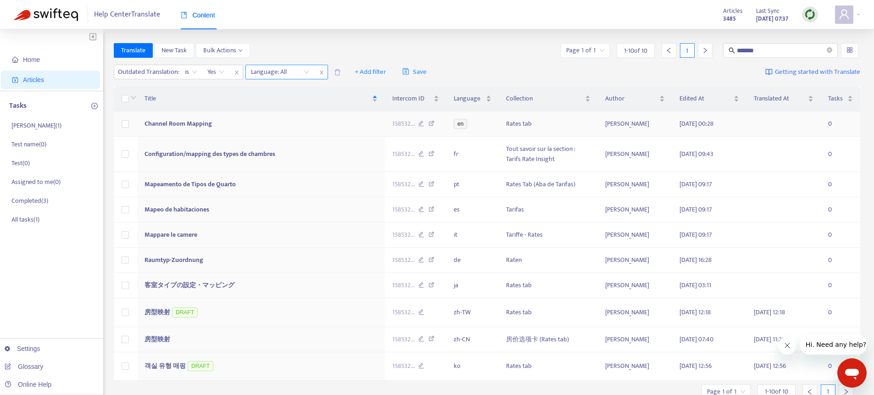
click at [222, 117] on td "Channel Room Mapping" at bounding box center [260, 123] width 247 height 25
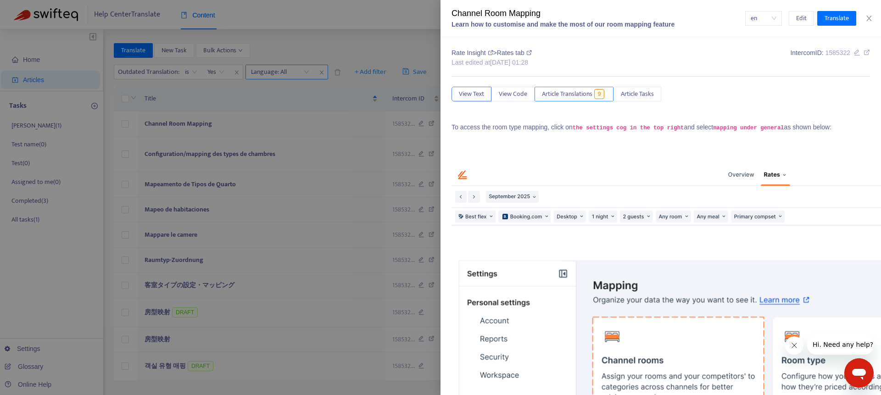
click at [579, 95] on span "Article Translations" at bounding box center [567, 94] width 50 height 10
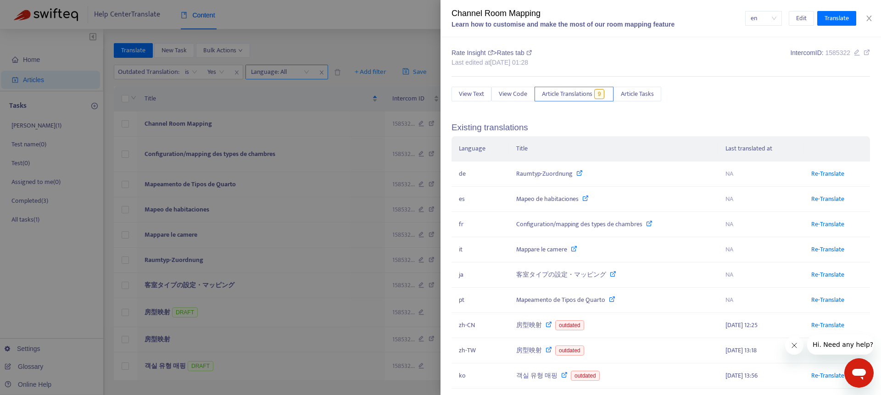
click at [371, 47] on div at bounding box center [440, 197] width 881 height 395
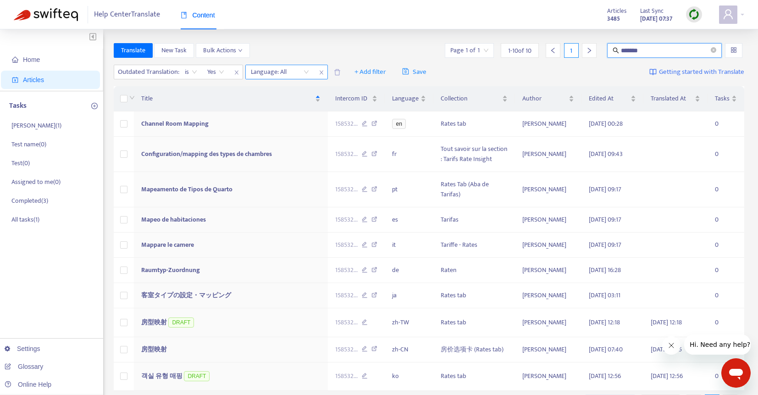
click at [634, 48] on input "*******" at bounding box center [665, 50] width 88 height 10
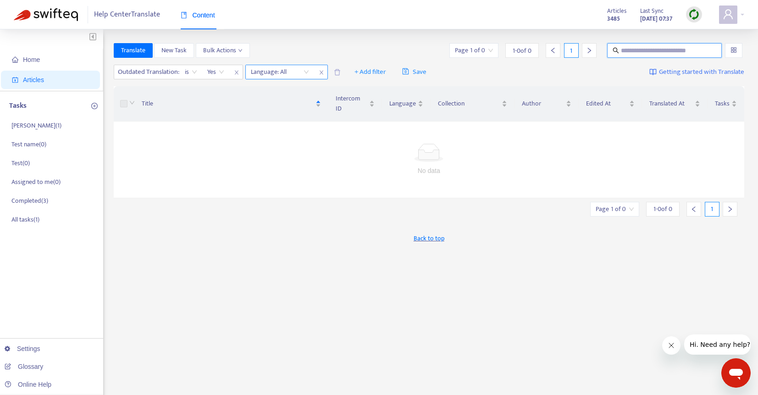
paste input "*******"
type input "*******"
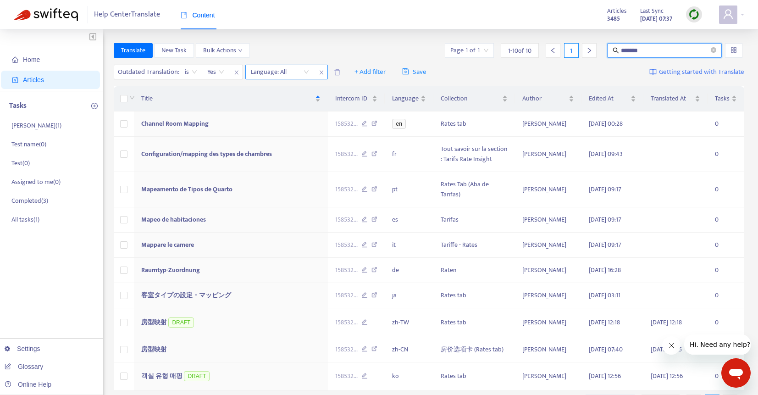
click at [639, 50] on input "*******" at bounding box center [665, 50] width 88 height 10
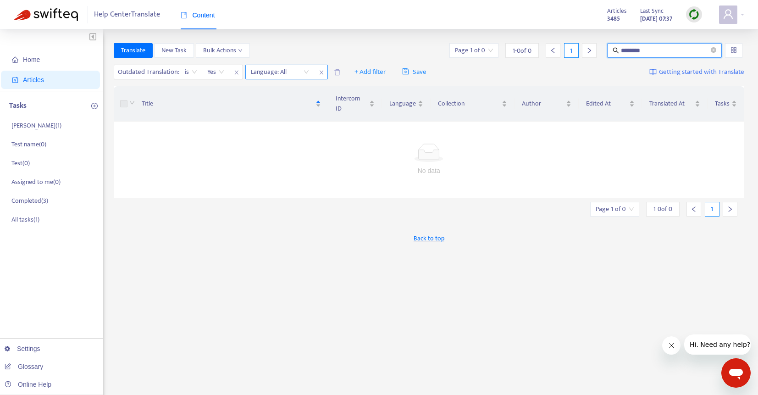
type input "********"
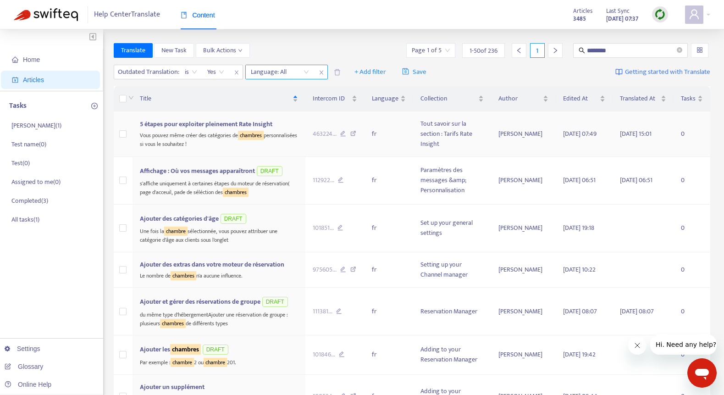
click at [203, 137] on div "Vous pouvez même créer des catégories de chambres personnalisées si vous le sou…" at bounding box center [219, 138] width 158 height 19
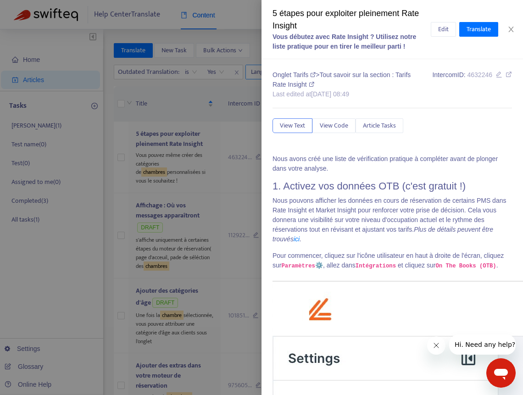
click at [183, 212] on div at bounding box center [261, 197] width 523 height 395
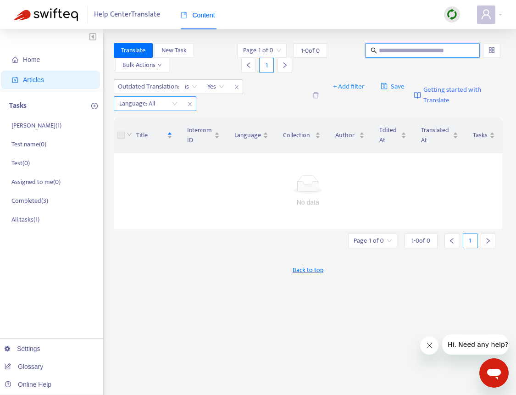
click at [188, 105] on icon "close" at bounding box center [190, 104] width 6 height 6
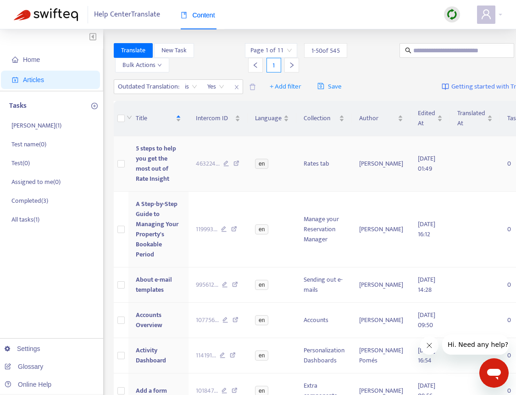
click at [155, 163] on span "5 steps to help you get the most out of Rate Insight" at bounding box center [156, 163] width 40 height 41
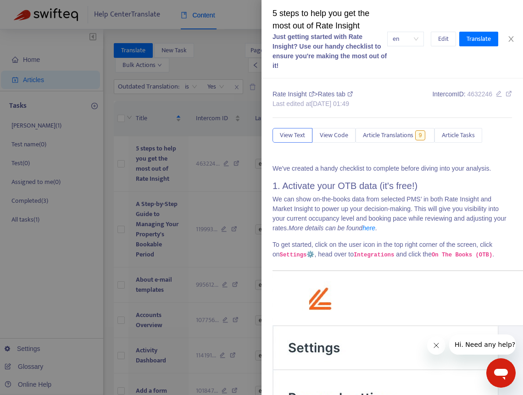
click at [260, 89] on div at bounding box center [261, 197] width 523 height 395
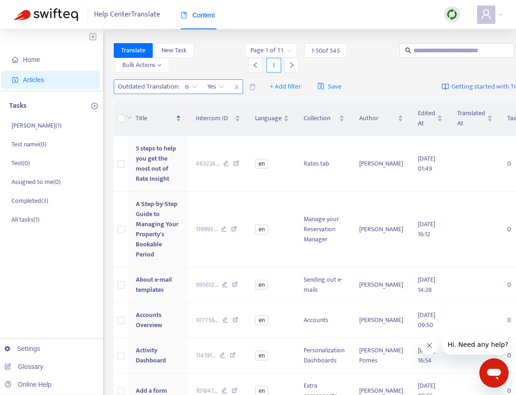
click at [220, 86] on span "Yes" at bounding box center [215, 87] width 17 height 14
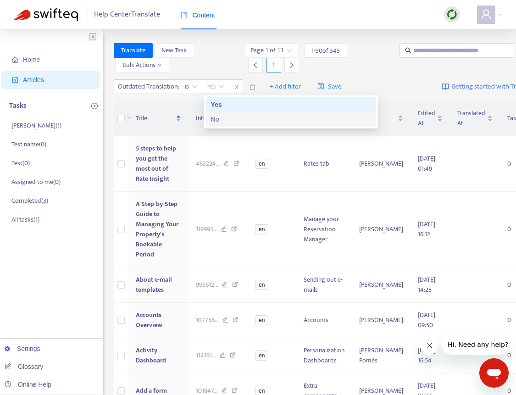
click at [225, 121] on div "No" at bounding box center [291, 119] width 160 height 10
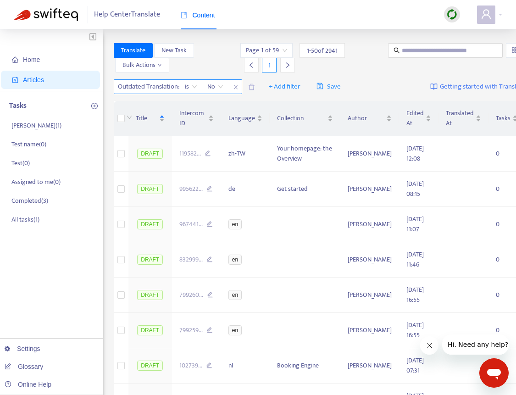
click at [221, 91] on span "No" at bounding box center [215, 87] width 16 height 14
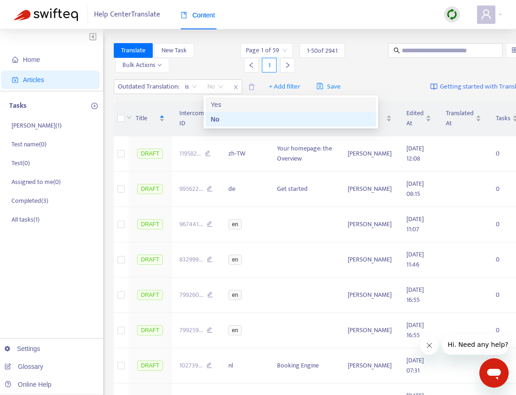
click at [214, 105] on div "Yes" at bounding box center [291, 105] width 160 height 10
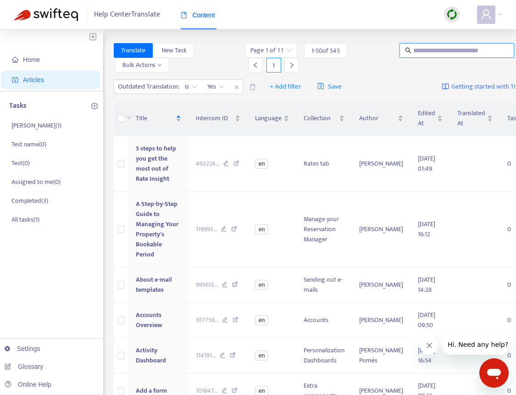
click at [413, 51] on input "text" at bounding box center [457, 50] width 88 height 10
type input "**********"
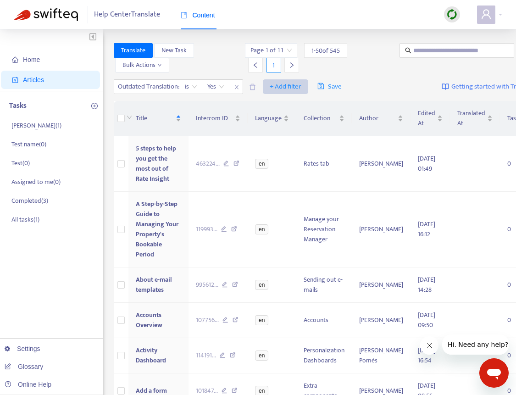
click at [299, 88] on span "+ Add filter" at bounding box center [286, 86] width 32 height 11
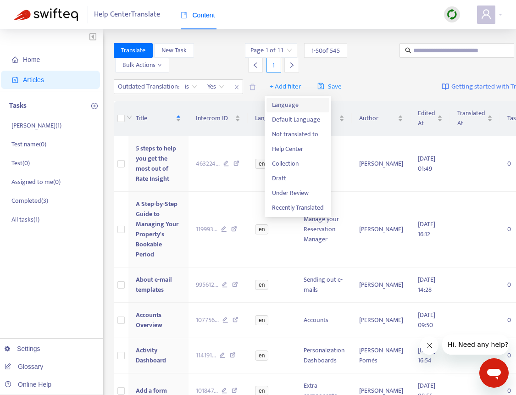
click at [296, 104] on span "Language" at bounding box center [298, 105] width 52 height 10
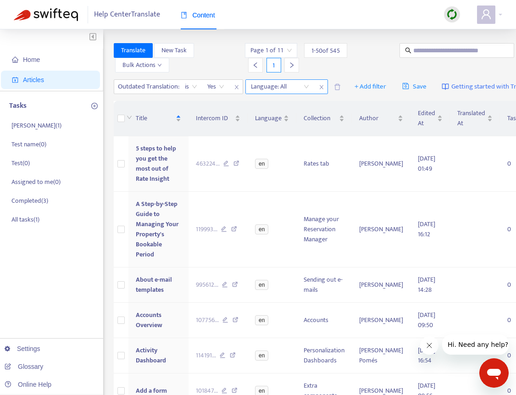
click at [248, 92] on div at bounding box center [276, 86] width 56 height 11
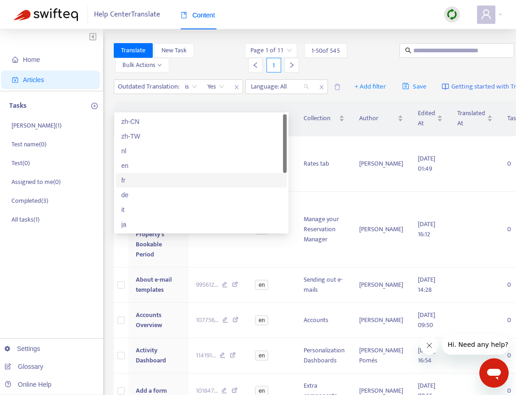
click at [142, 181] on div "fr" at bounding box center [202, 180] width 160 height 10
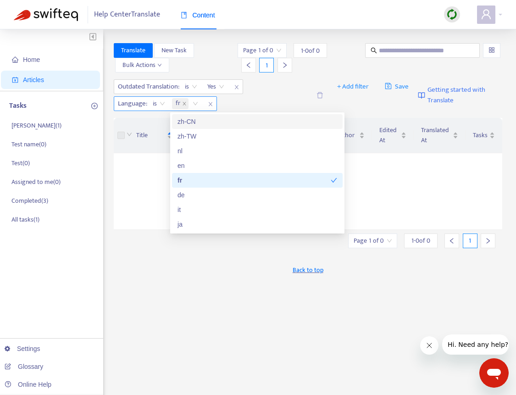
click at [208, 105] on icon "close" at bounding box center [211, 104] width 6 height 6
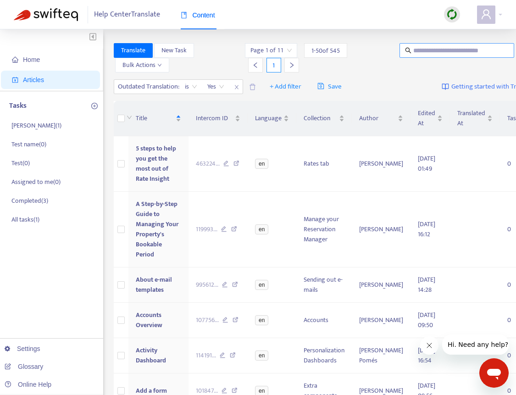
click at [431, 49] on input "text" at bounding box center [457, 50] width 88 height 10
paste input "**********"
type input "**********"
type input "********"
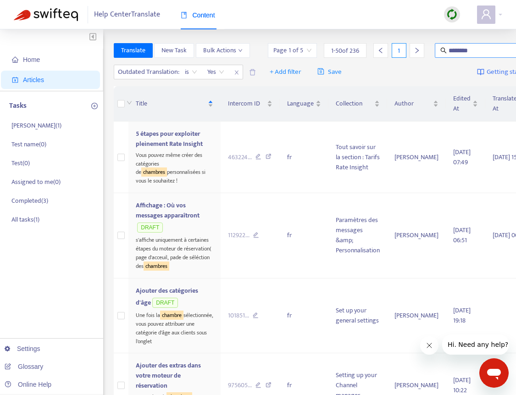
click at [449, 50] on input "********" at bounding box center [493, 50] width 88 height 10
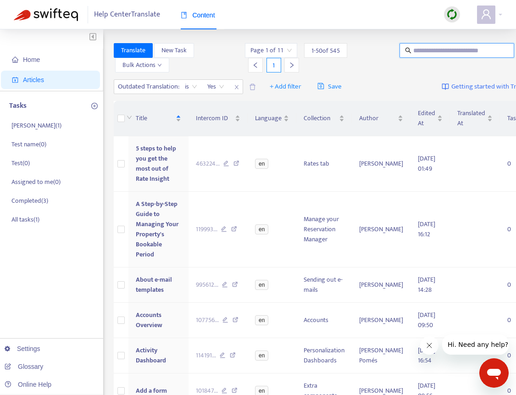
paste input "********"
type input "********"
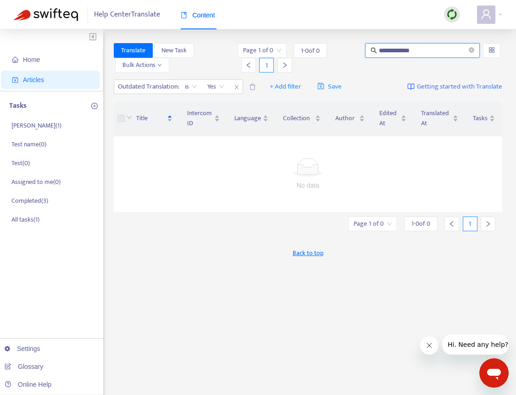
type input "**********"
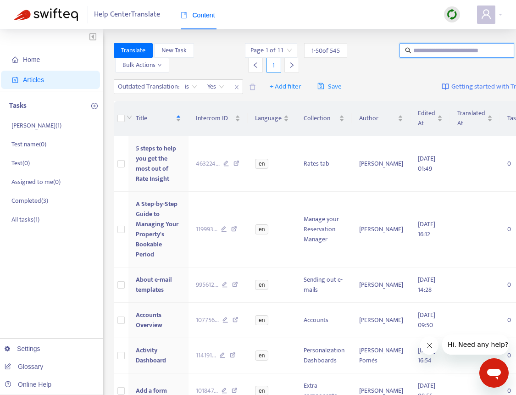
click at [457, 53] on input "text" at bounding box center [457, 50] width 88 height 10
type input "*******"
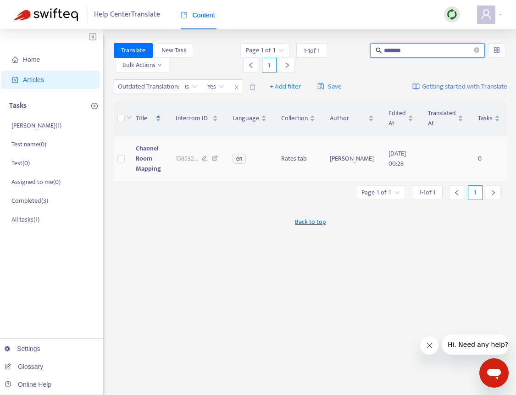
click at [168, 160] on td "Channel Room Mapping" at bounding box center [148, 158] width 40 height 45
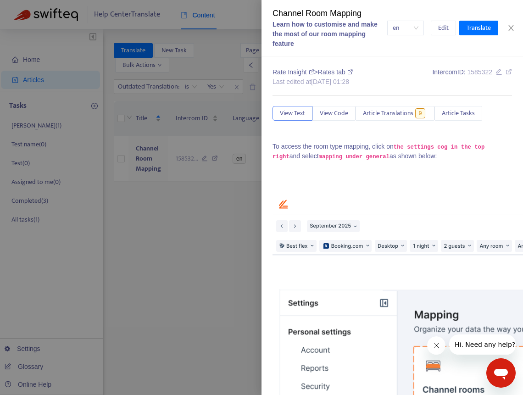
click at [168, 265] on div at bounding box center [261, 197] width 523 height 395
